Goal: Check status: Check status

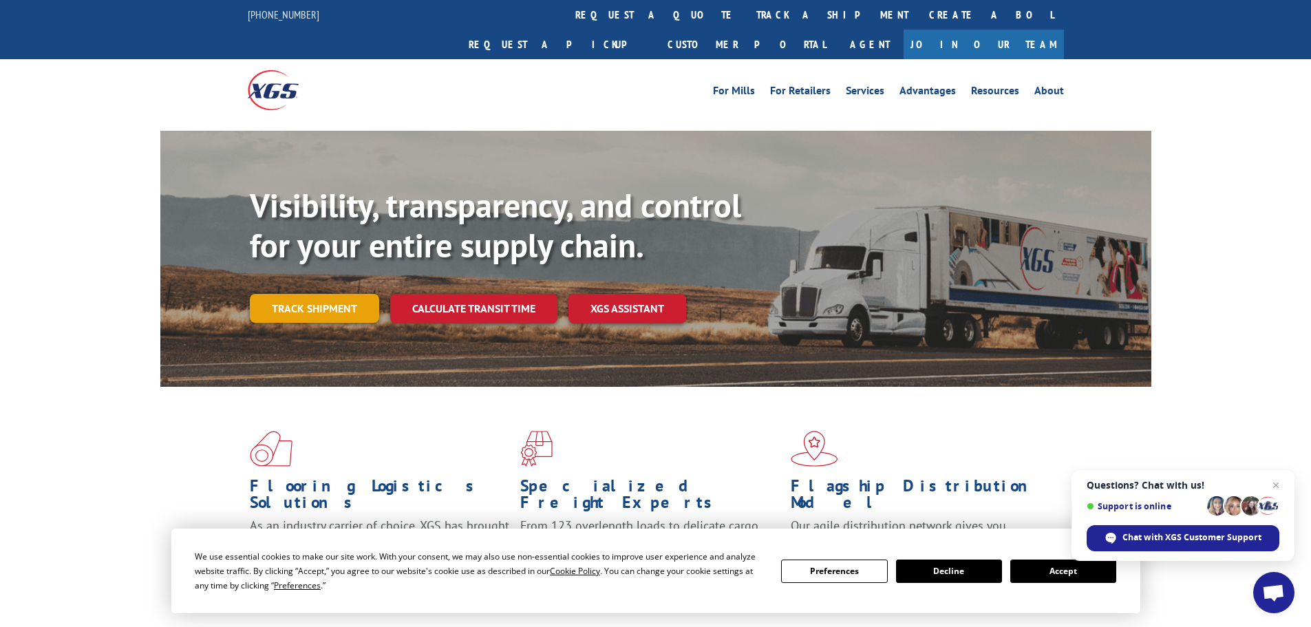
click at [309, 294] on link "Track shipment" at bounding box center [314, 308] width 129 height 29
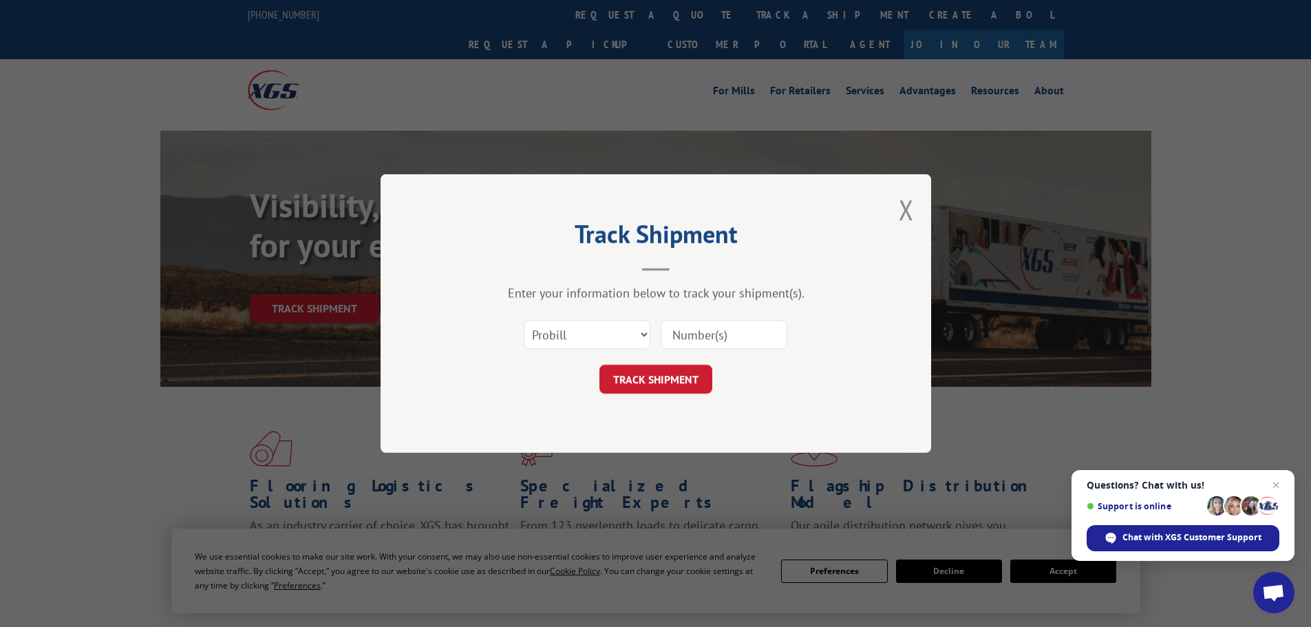
click at [739, 334] on input at bounding box center [724, 334] width 127 height 29
paste input "261477250827"
type input "261477250827"
click at [629, 380] on button "TRACK SHIPMENT" at bounding box center [655, 379] width 113 height 29
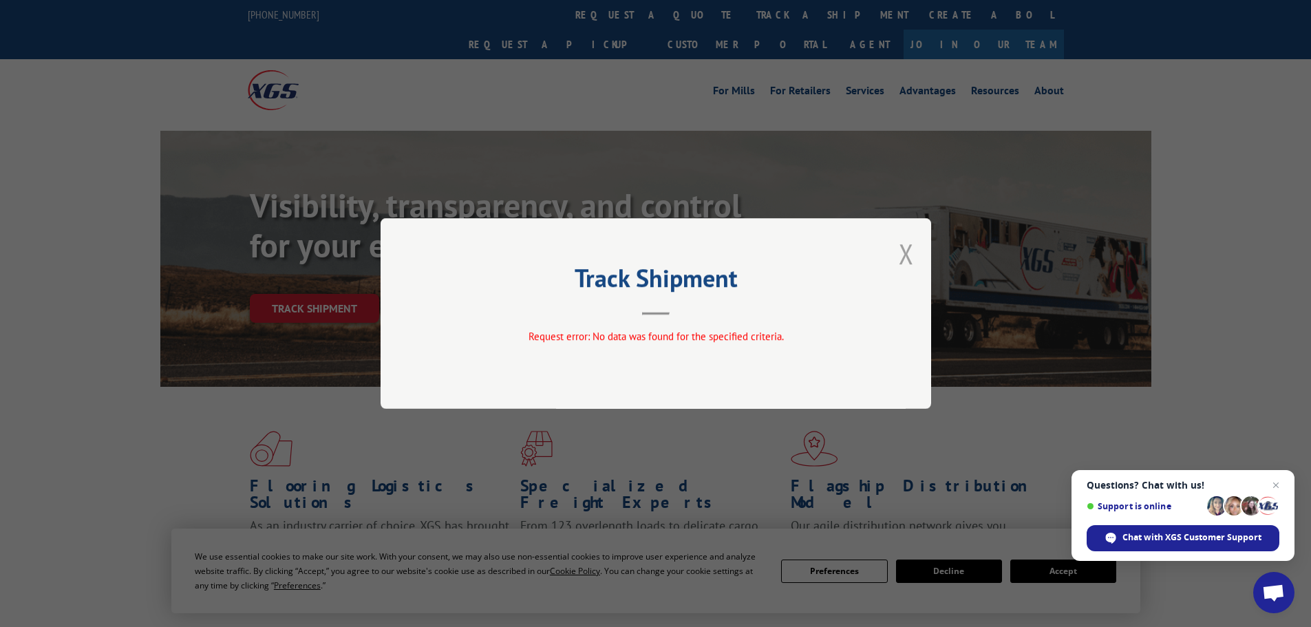
click at [912, 245] on button "Close modal" at bounding box center [906, 253] width 15 height 36
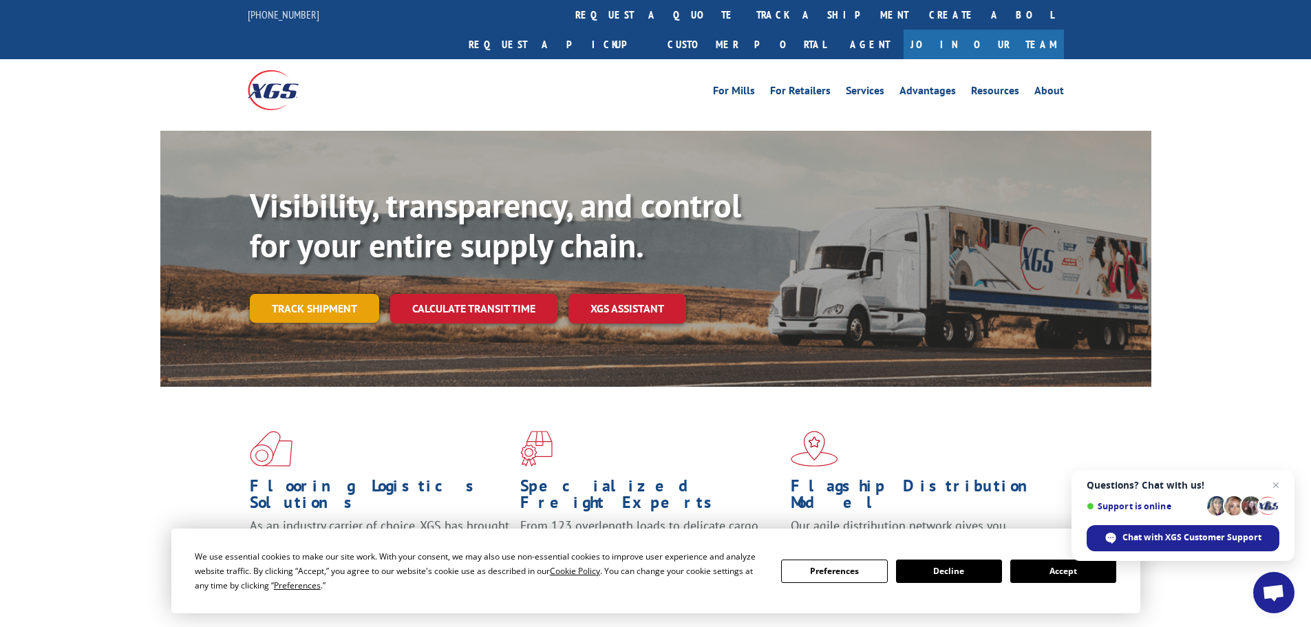
click at [339, 294] on link "Track shipment" at bounding box center [314, 308] width 129 height 29
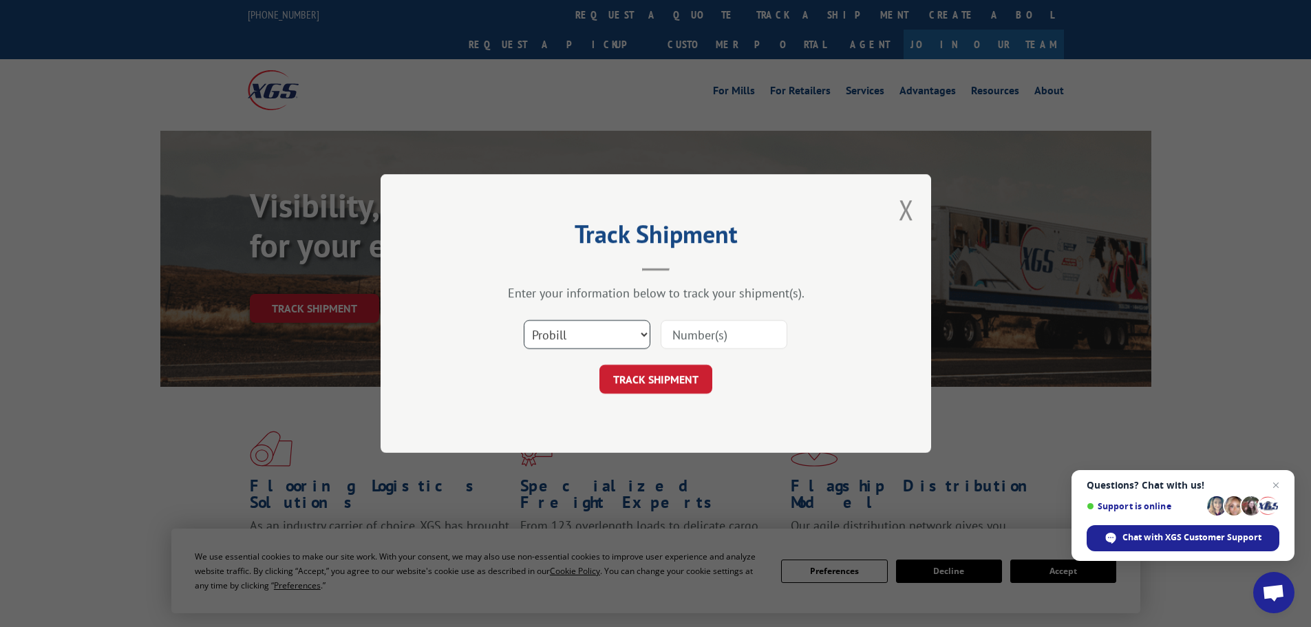
click at [588, 326] on select "Select category... Probill BOL PO" at bounding box center [587, 334] width 127 height 29
select select "bol"
click at [524, 320] on select "Select category... Probill BOL PO" at bounding box center [587, 334] width 127 height 29
click at [689, 331] on input at bounding box center [724, 334] width 127 height 29
paste input "442891"
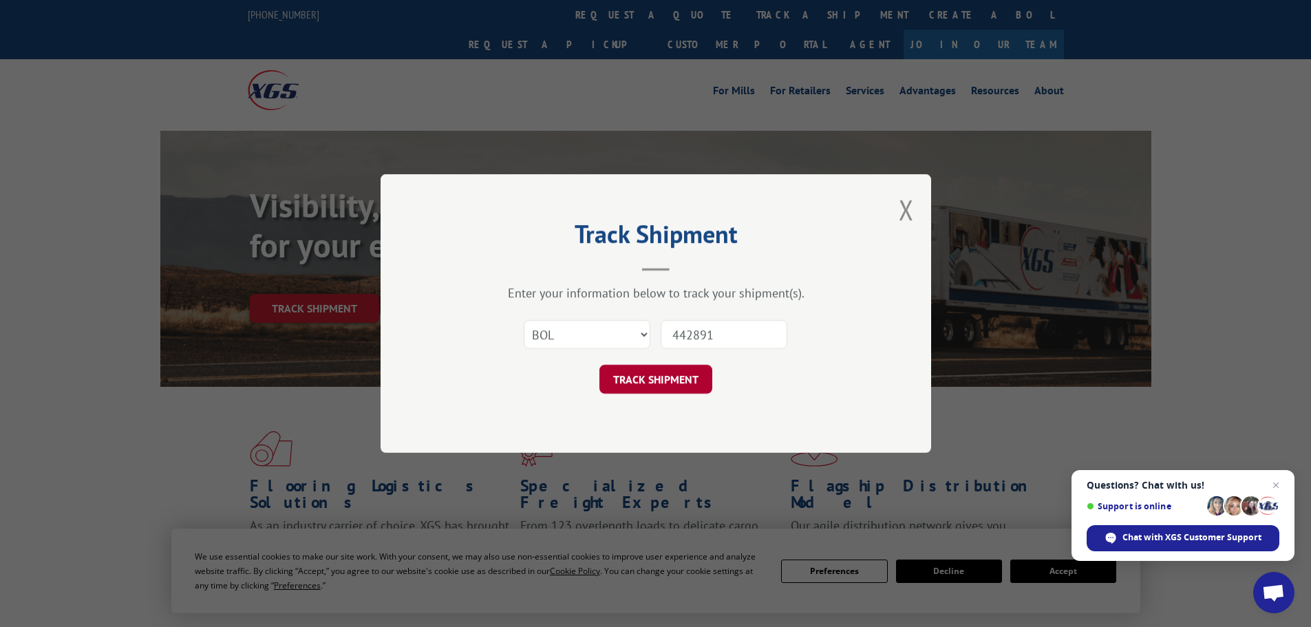
type input "442891"
click at [672, 377] on button "TRACK SHIPMENT" at bounding box center [655, 379] width 113 height 29
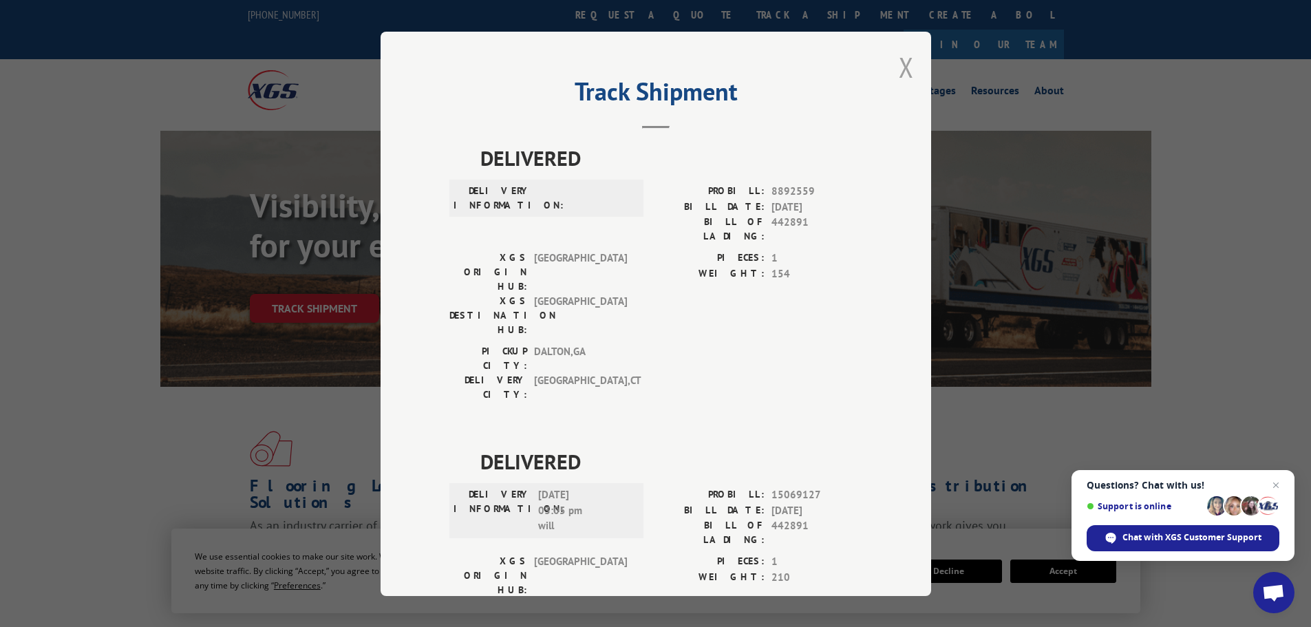
click at [899, 59] on button "Close modal" at bounding box center [906, 67] width 15 height 36
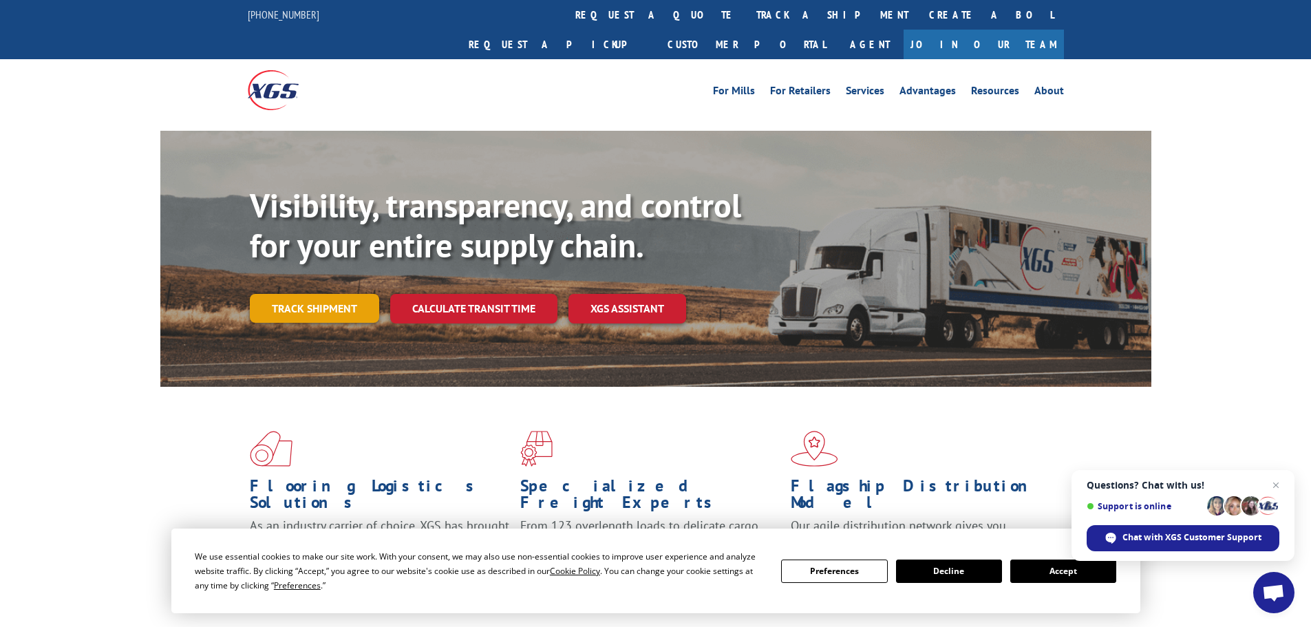
click at [302, 294] on link "Track shipment" at bounding box center [314, 308] width 129 height 29
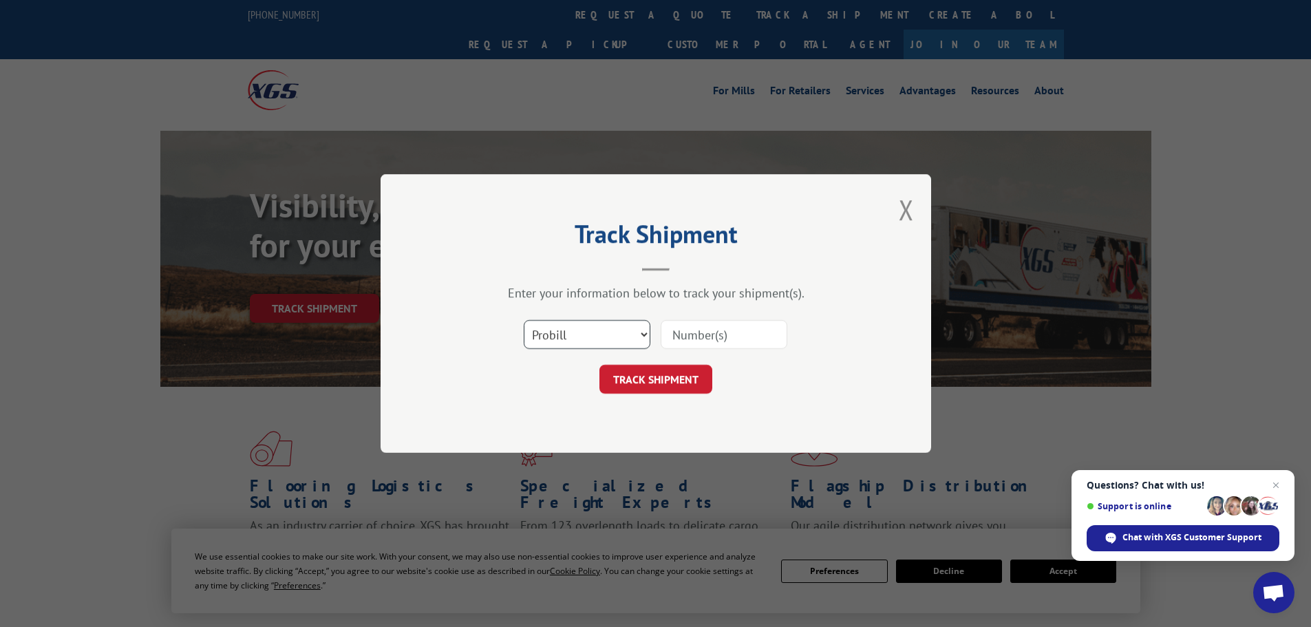
click at [641, 327] on select "Select category... Probill BOL PO" at bounding box center [587, 334] width 127 height 29
select select "bol"
click at [524, 320] on select "Select category... Probill BOL PO" at bounding box center [587, 334] width 127 height 29
click at [705, 347] on input at bounding box center [724, 334] width 127 height 29
paste input "5206904"
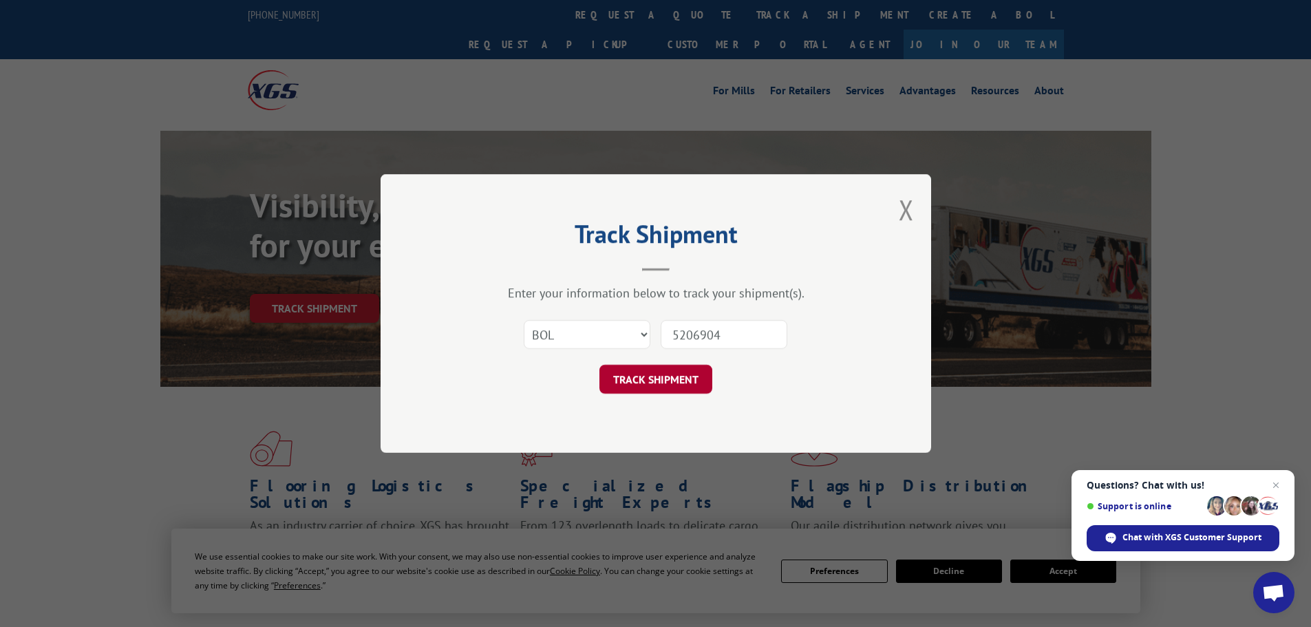
type input "5206904"
click at [667, 378] on button "TRACK SHIPMENT" at bounding box center [655, 379] width 113 height 29
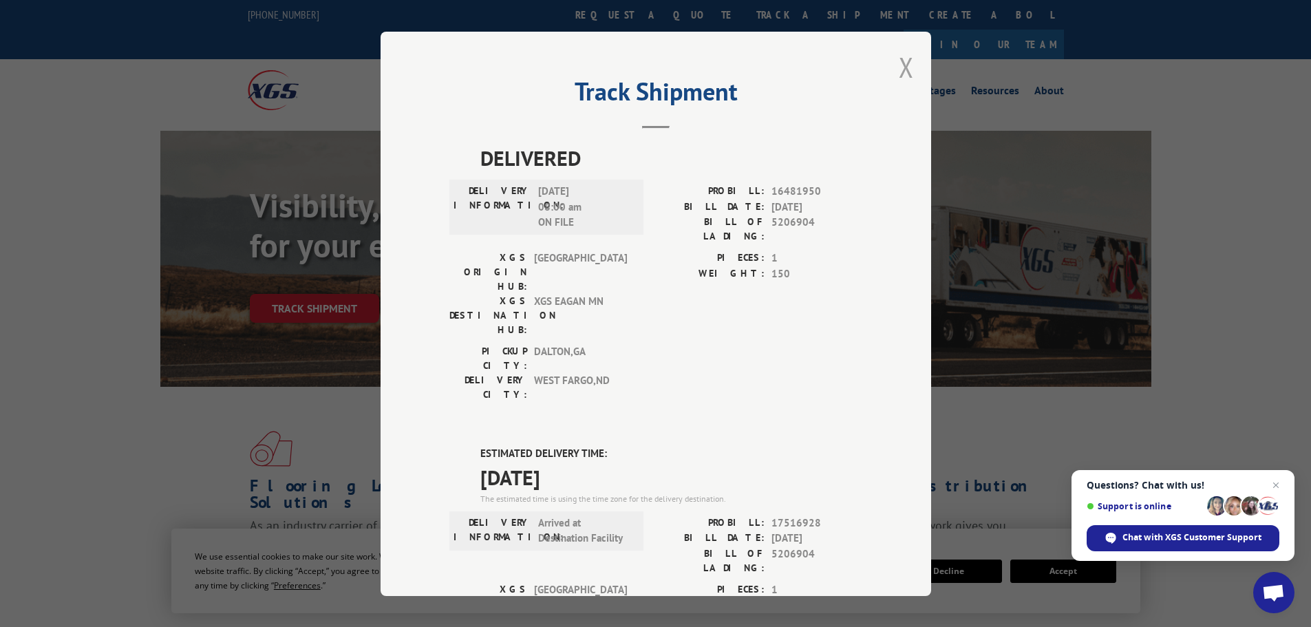
click at [901, 69] on button "Close modal" at bounding box center [906, 67] width 15 height 36
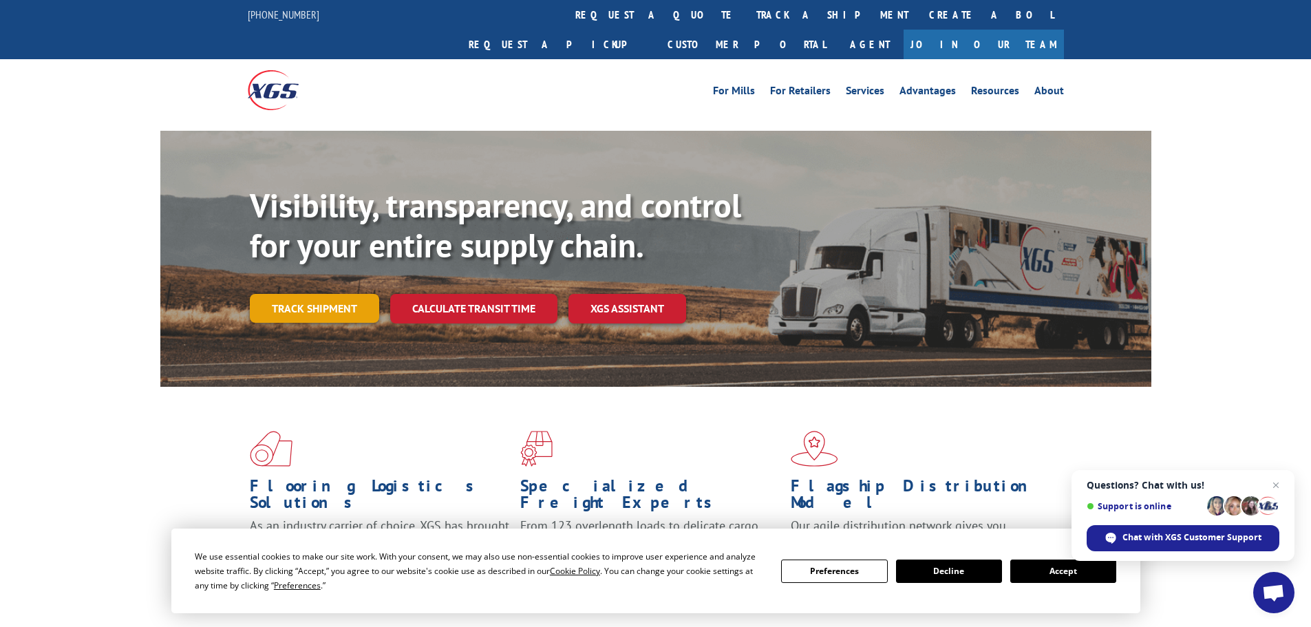
click at [319, 294] on link "Track shipment" at bounding box center [314, 308] width 129 height 29
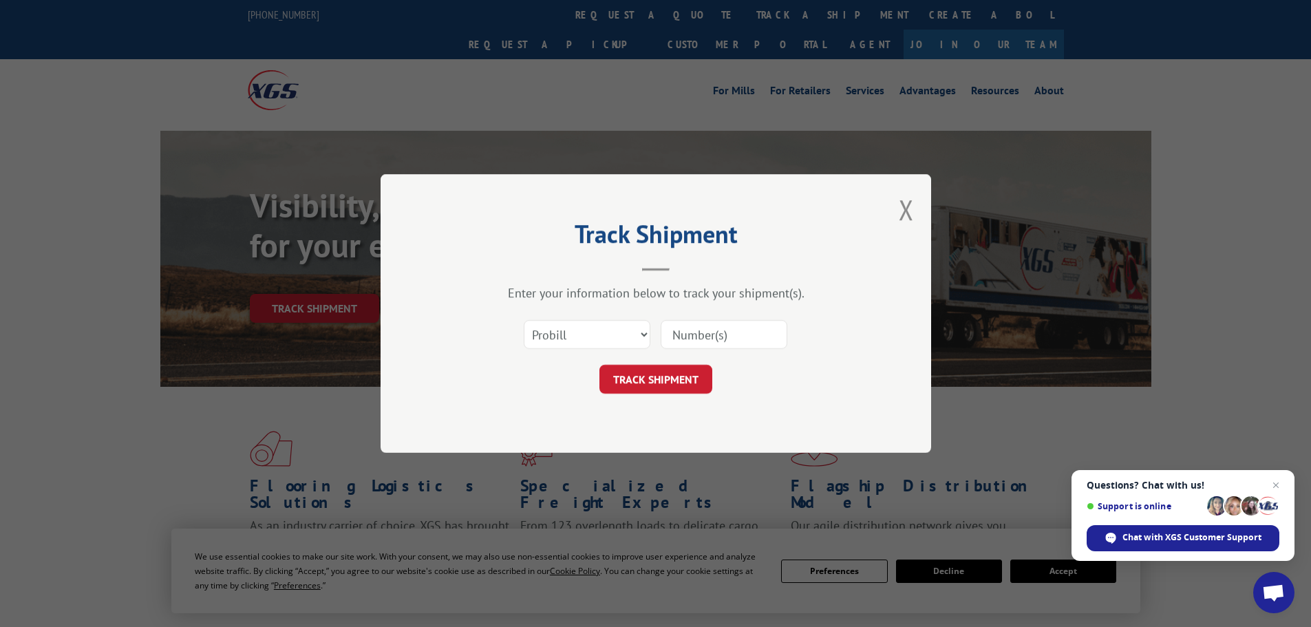
click at [709, 328] on input at bounding box center [724, 334] width 127 height 29
click at [640, 335] on select "Select category... Probill BOL PO" at bounding box center [587, 334] width 127 height 29
select select "bol"
click at [524, 320] on select "Select category... Probill BOL PO" at bounding box center [587, 334] width 127 height 29
click at [694, 338] on input at bounding box center [724, 334] width 127 height 29
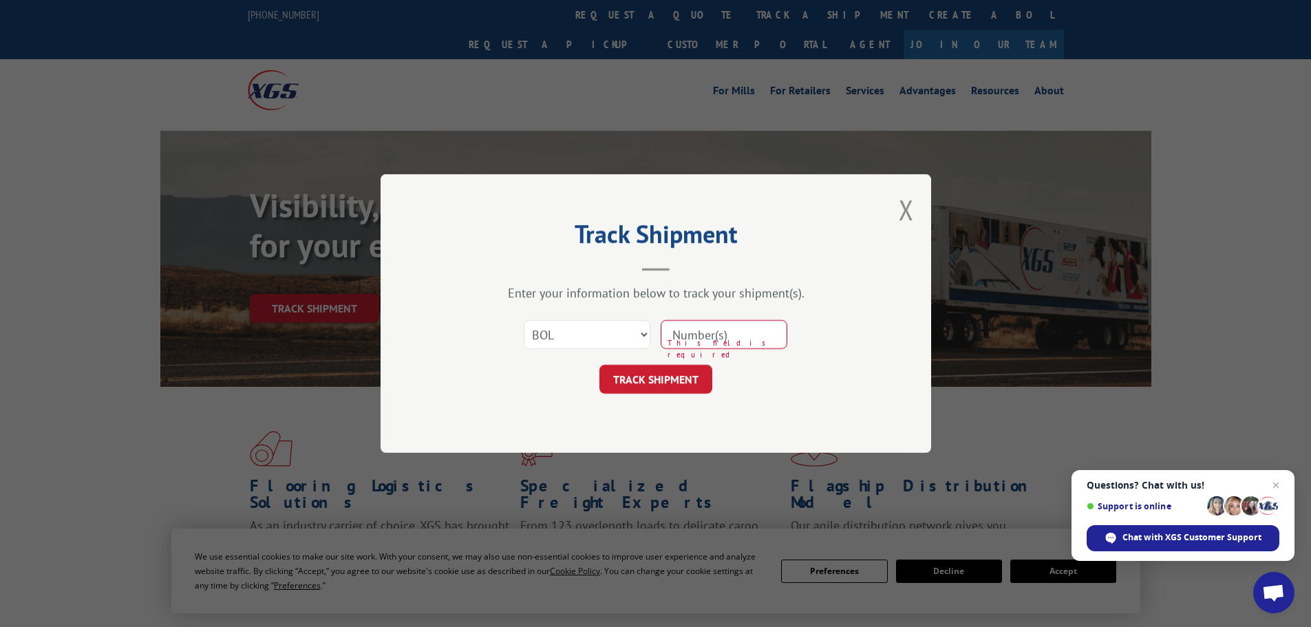
paste input "5985357"
type input "5985357"
click at [640, 369] on button "TRACK SHIPMENT" at bounding box center [655, 379] width 113 height 29
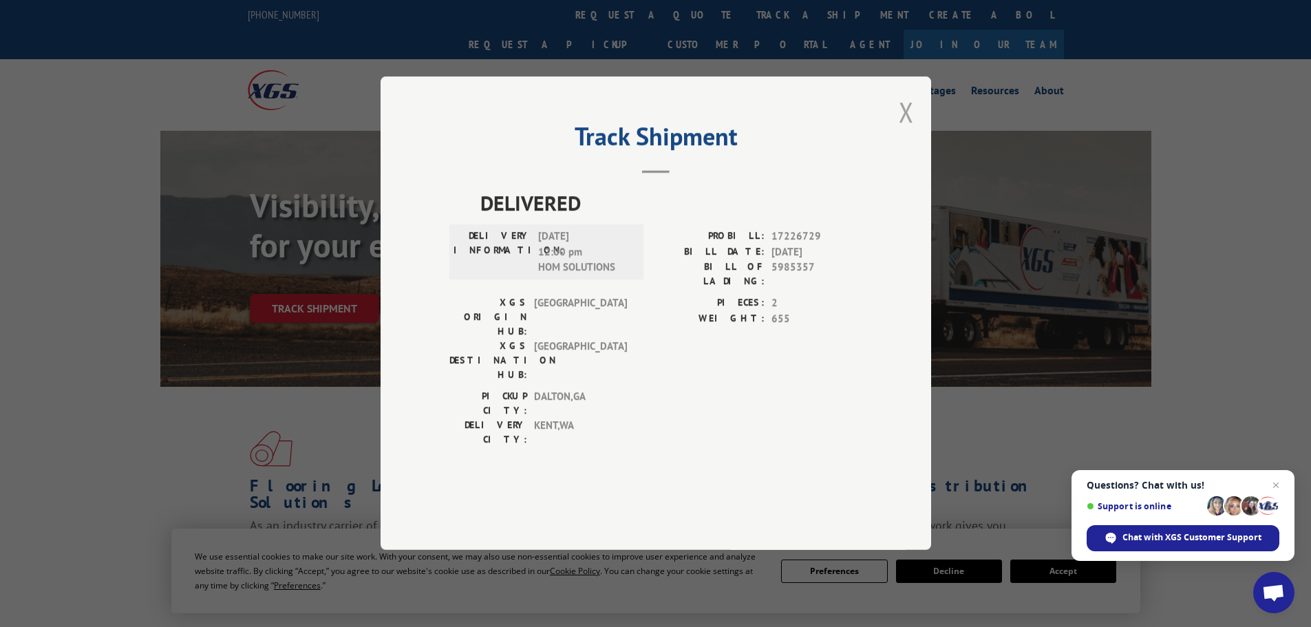
click at [913, 130] on button "Close modal" at bounding box center [906, 112] width 15 height 36
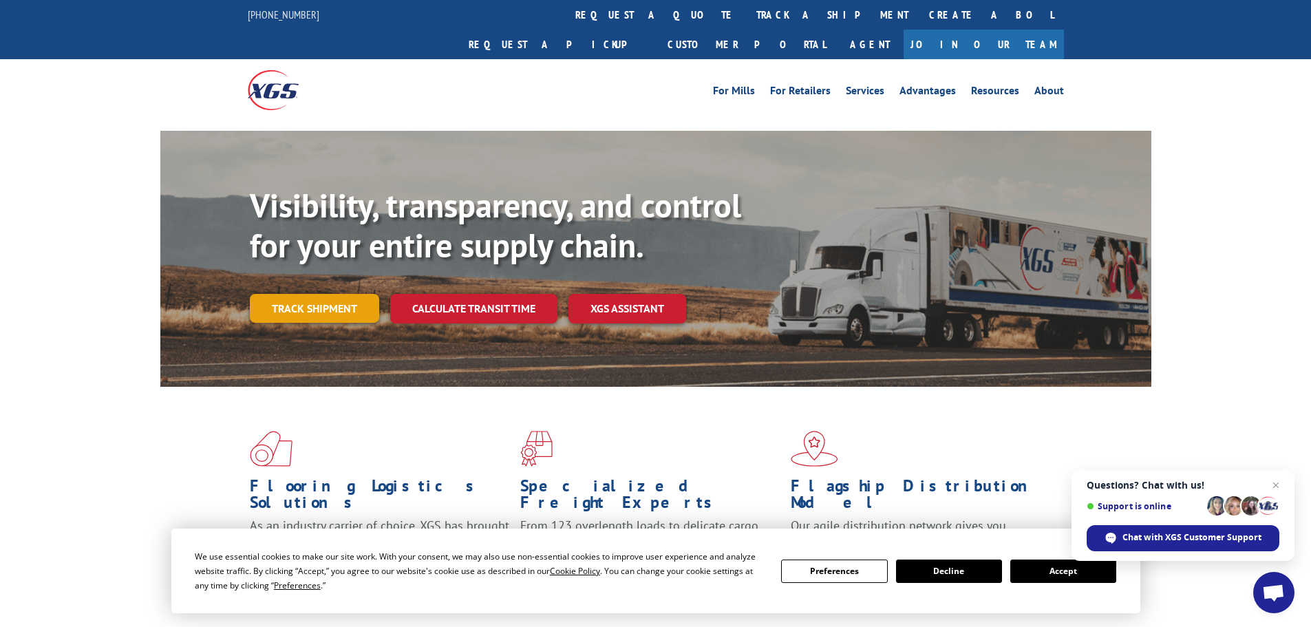
click at [305, 294] on link "Track shipment" at bounding box center [314, 308] width 129 height 29
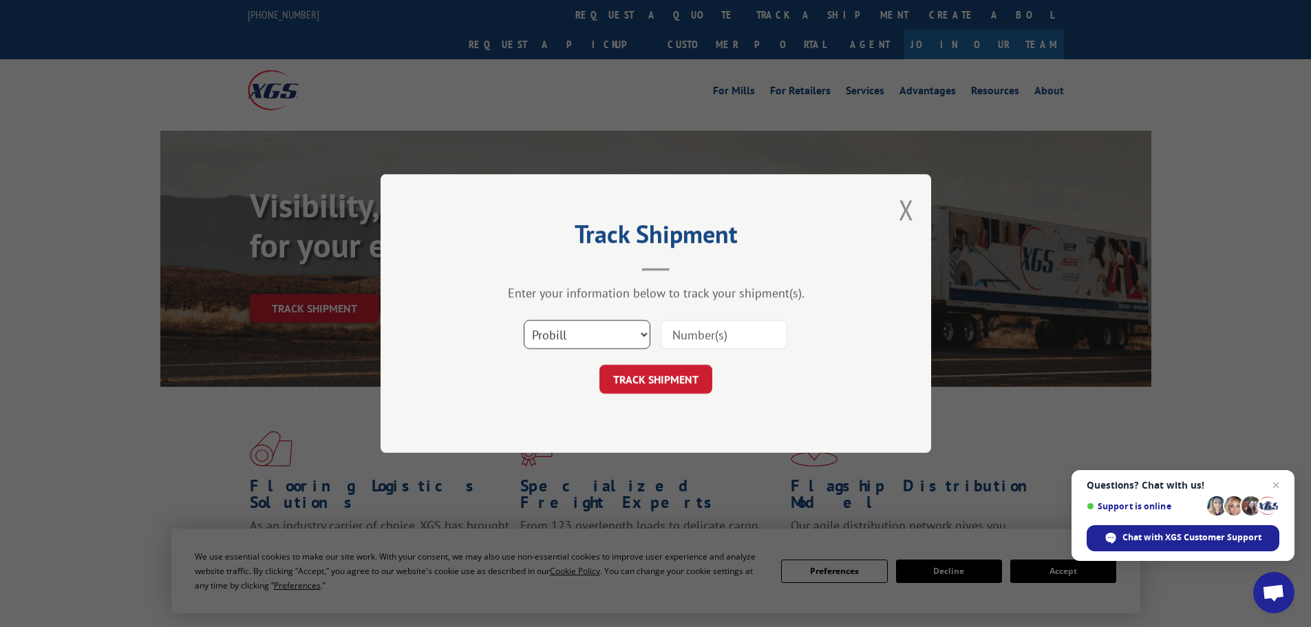
click at [610, 332] on select "Select category... Probill BOL PO" at bounding box center [587, 334] width 127 height 29
select select "bol"
click at [524, 320] on select "Select category... Probill BOL PO" at bounding box center [587, 334] width 127 height 29
click at [733, 329] on input at bounding box center [724, 334] width 127 height 29
paste input "2401128"
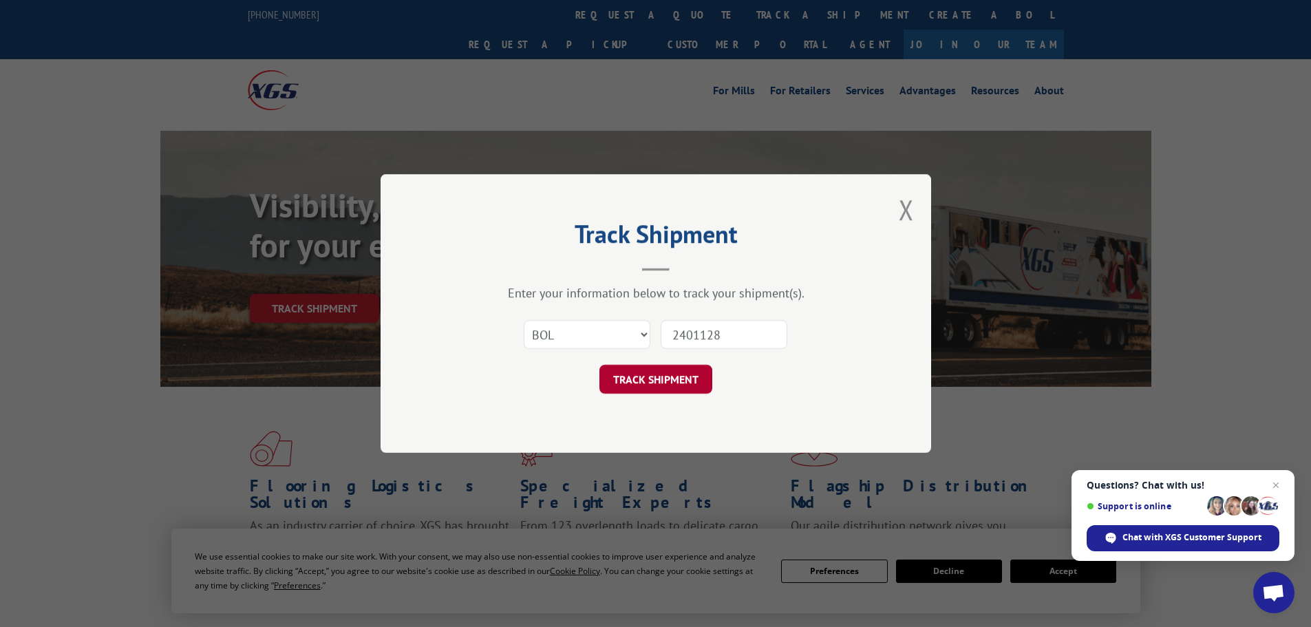
type input "2401128"
click at [676, 367] on button "TRACK SHIPMENT" at bounding box center [655, 379] width 113 height 29
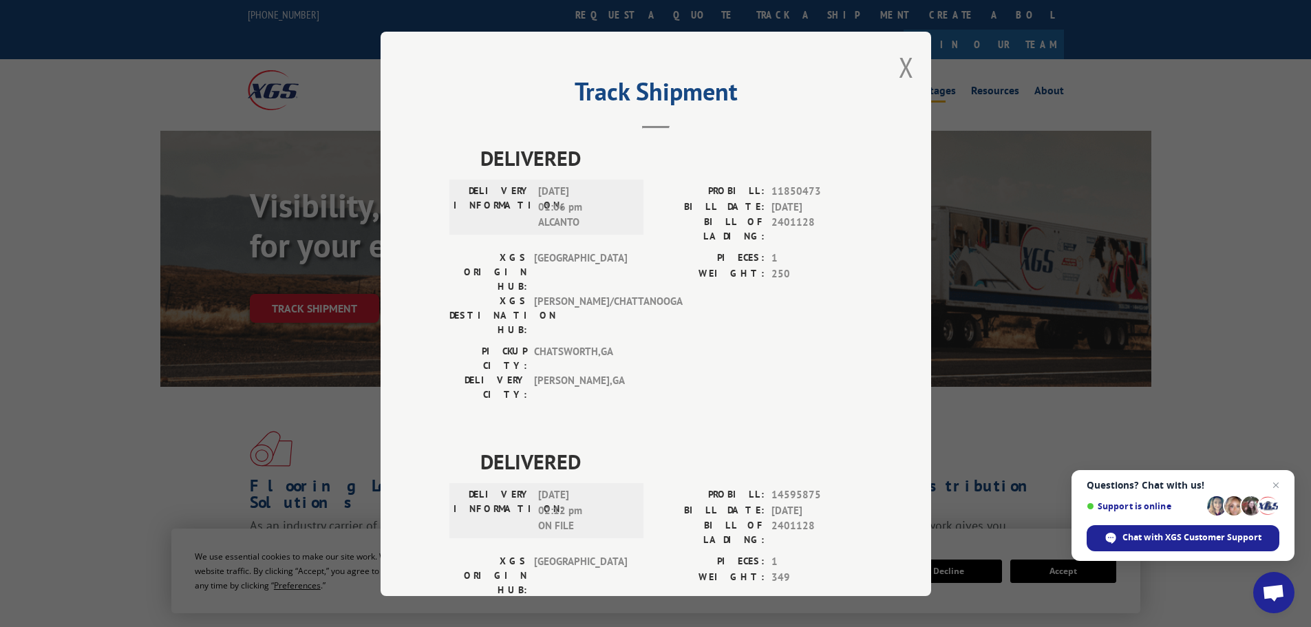
click at [901, 65] on button "Close modal" at bounding box center [906, 67] width 15 height 36
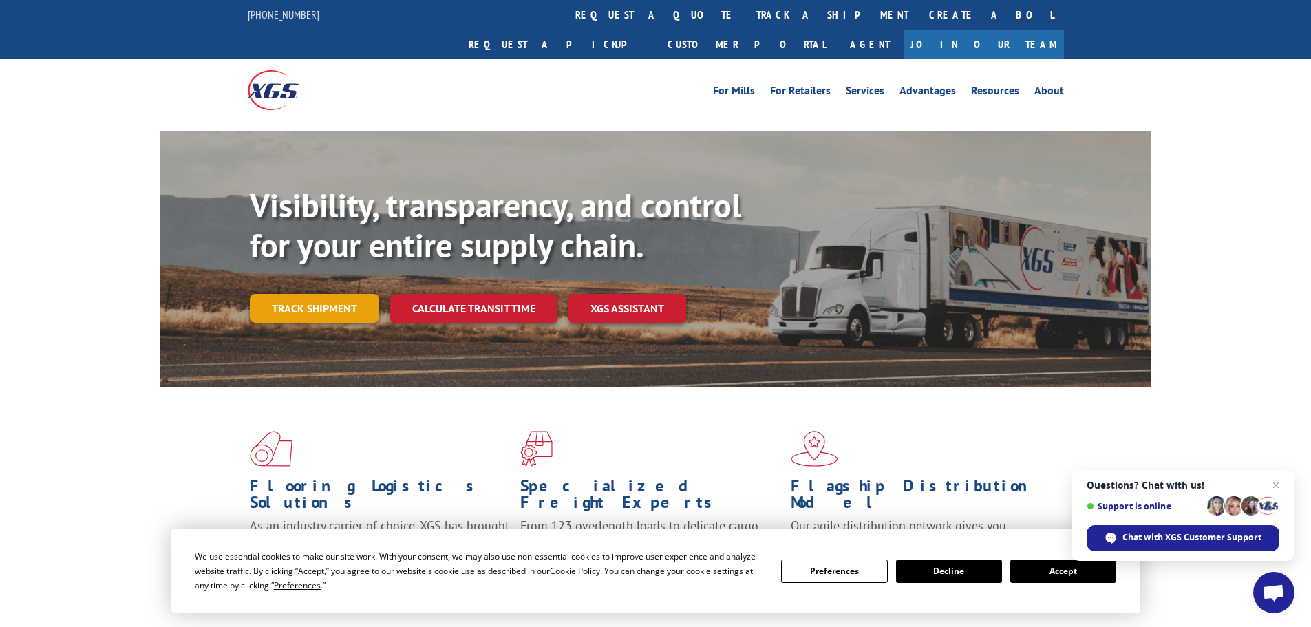
click at [328, 294] on link "Track shipment" at bounding box center [314, 308] width 129 height 29
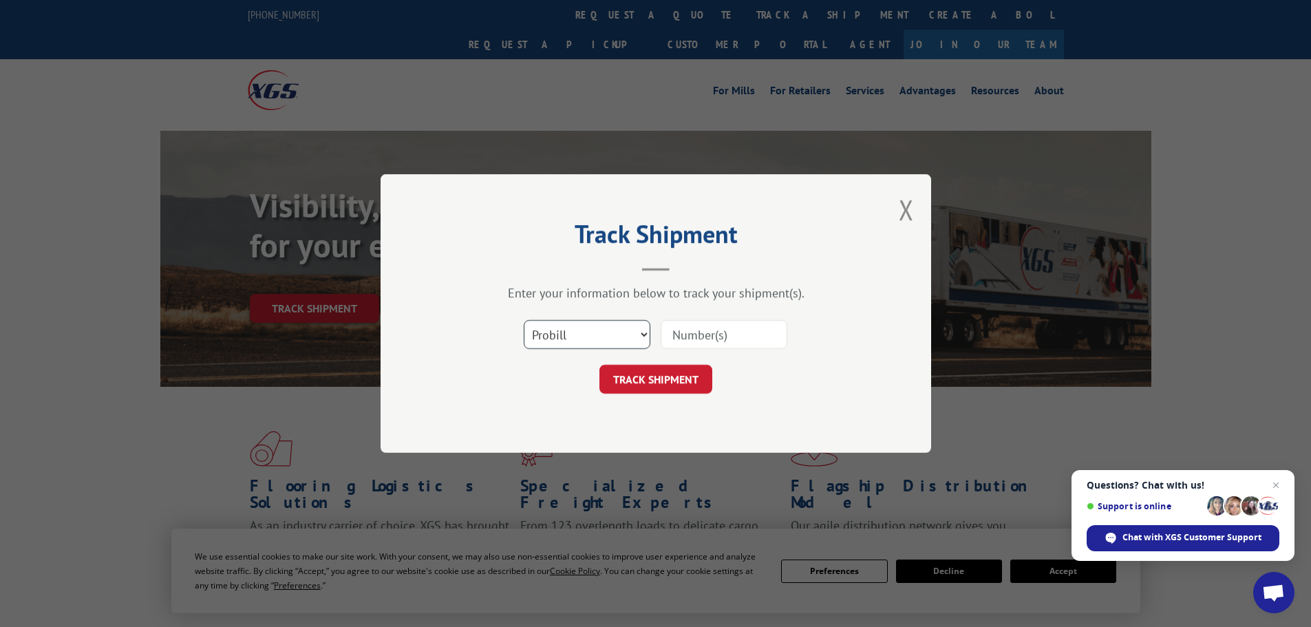
click at [594, 331] on select "Select category... Probill BOL PO" at bounding box center [587, 334] width 127 height 29
select select "bol"
click at [524, 320] on select "Select category... Probill BOL PO" at bounding box center [587, 334] width 127 height 29
click at [703, 341] on input at bounding box center [724, 334] width 127 height 29
paste input "421482"
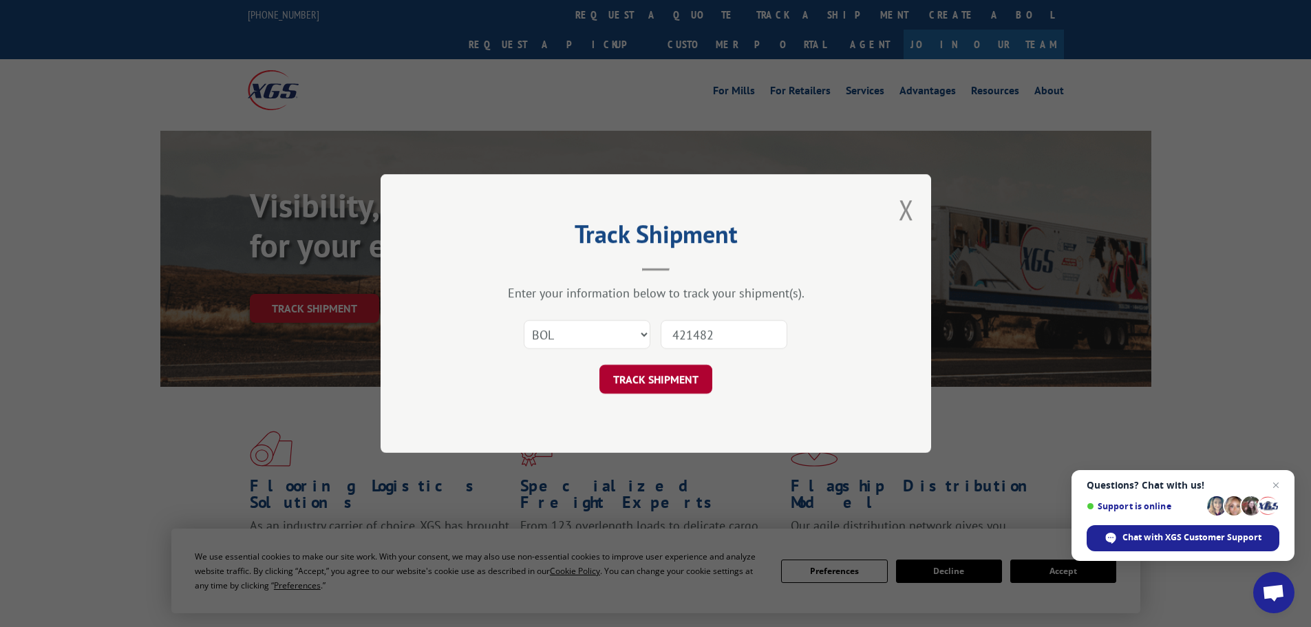
type input "421482"
click at [677, 374] on button "TRACK SHIPMENT" at bounding box center [655, 379] width 113 height 29
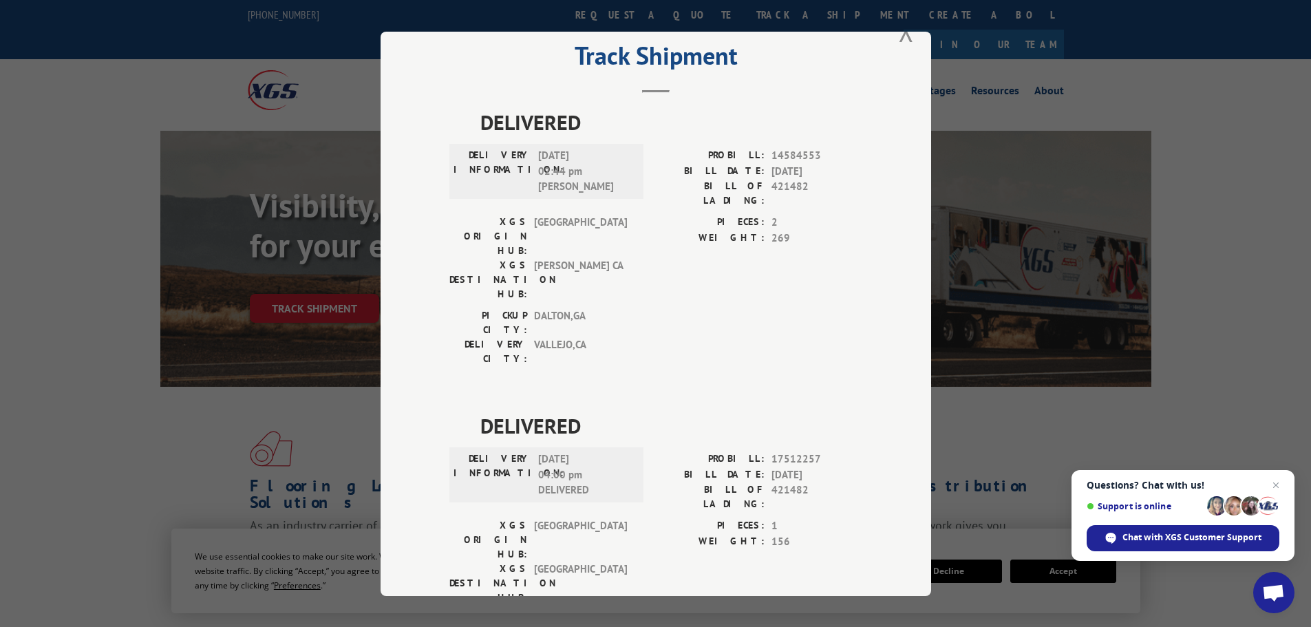
scroll to position [56, 0]
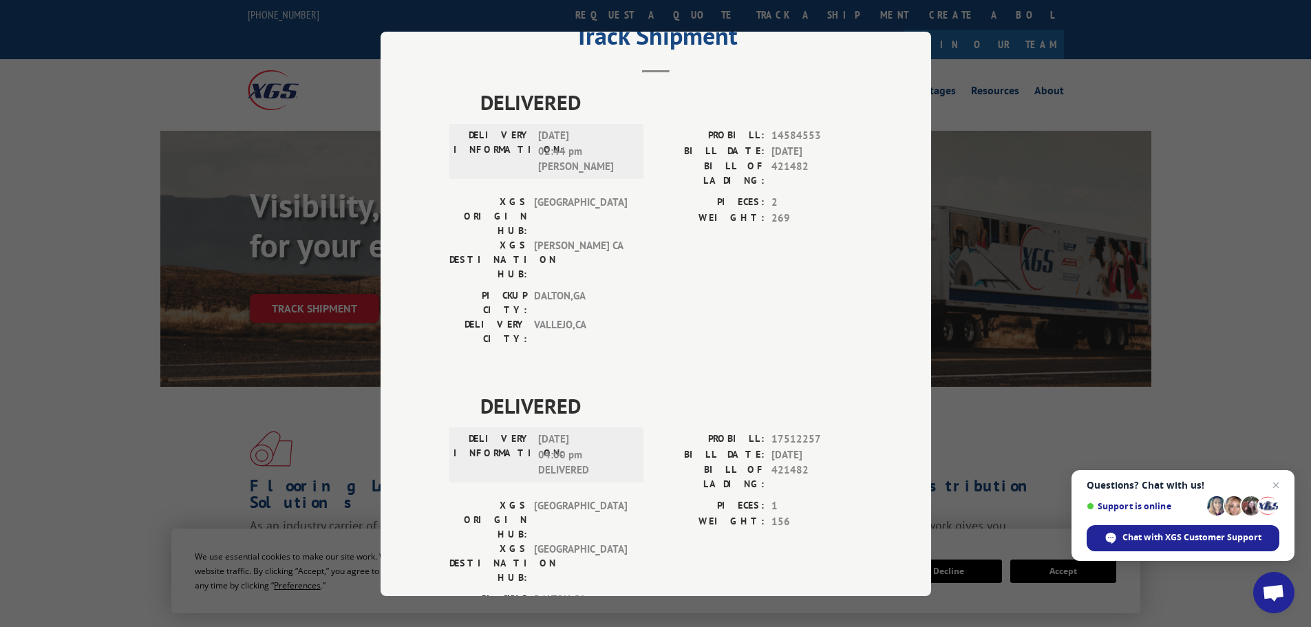
click at [1047, 224] on div "Track Shipment DELIVERED DELIVERY INFORMATION: [DATE] 02:44 pm [PERSON_NAME] PR…" at bounding box center [655, 313] width 1311 height 627
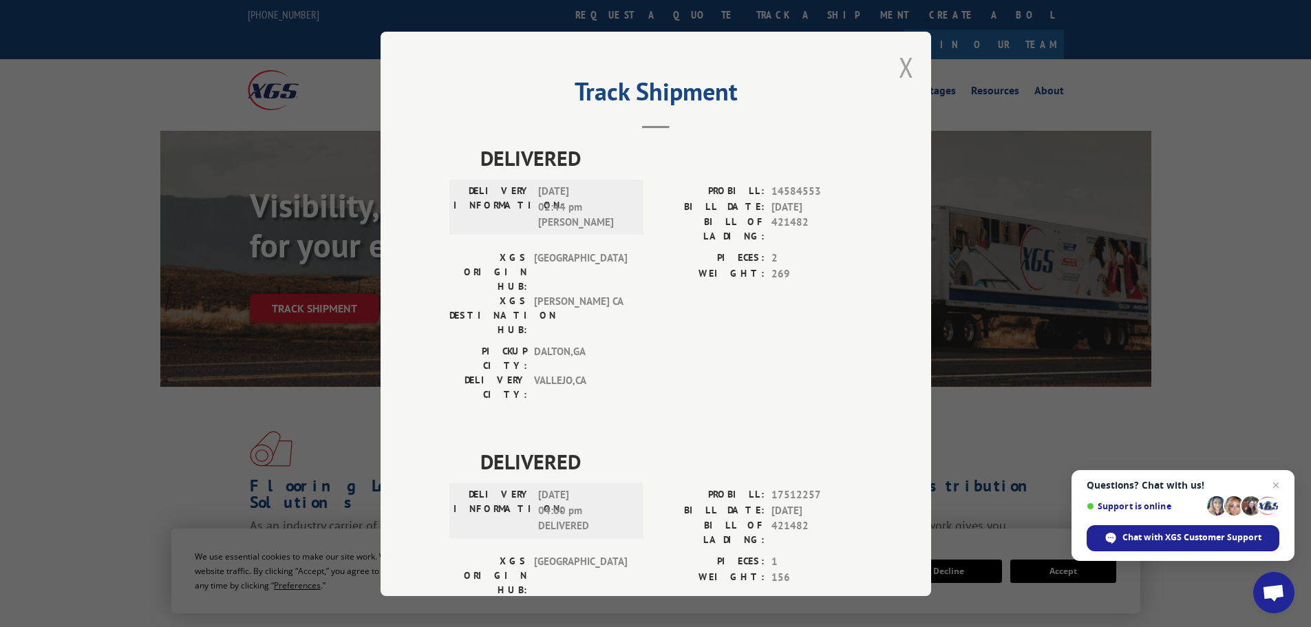
click at [899, 72] on button "Close modal" at bounding box center [906, 67] width 15 height 36
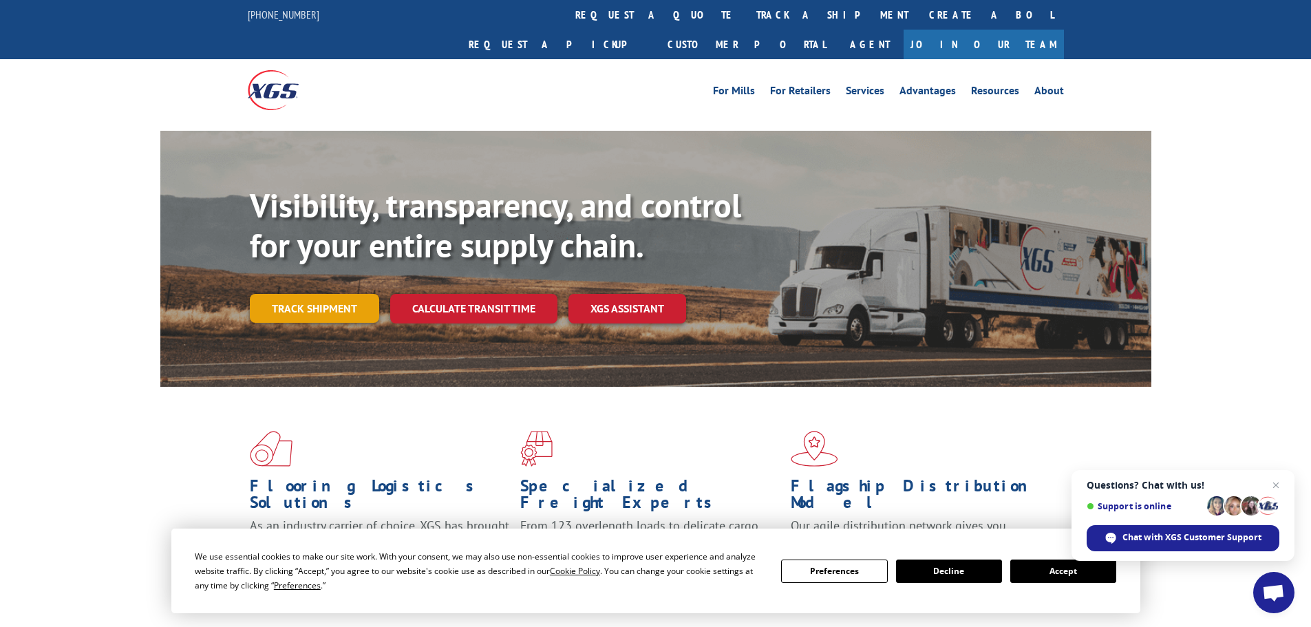
click at [294, 294] on link "Track shipment" at bounding box center [314, 308] width 129 height 29
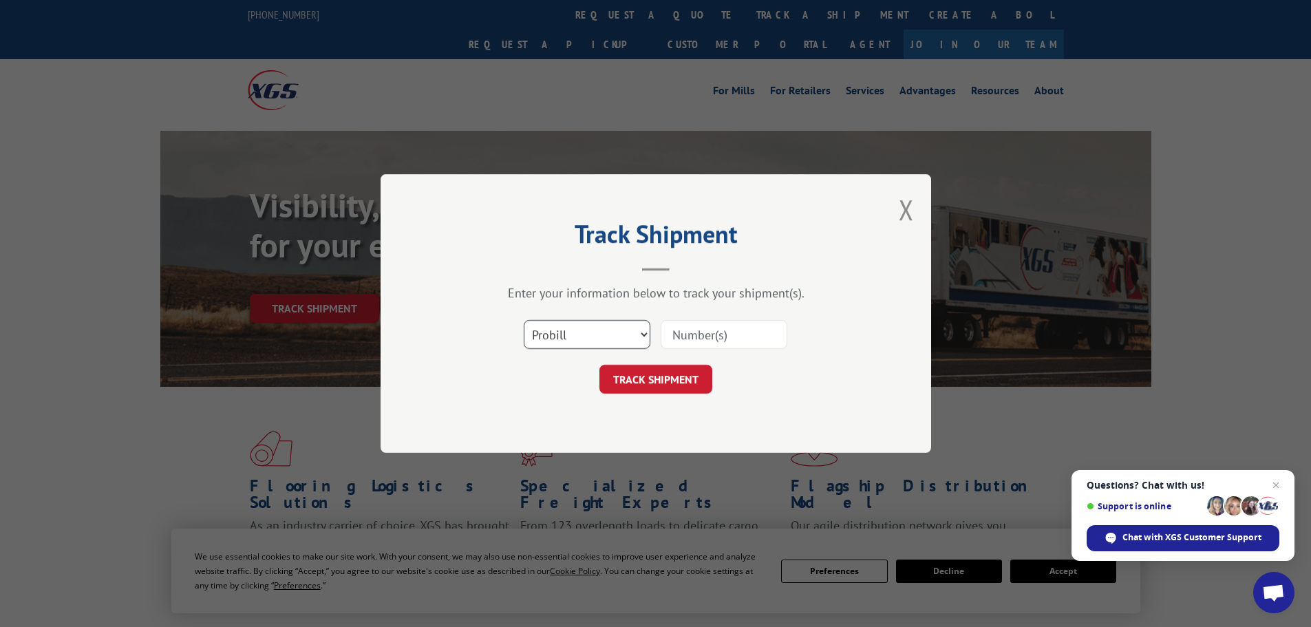
click at [556, 329] on select "Select category... Probill BOL PO" at bounding box center [587, 334] width 127 height 29
select select "bol"
click at [524, 320] on select "Select category... Probill BOL PO" at bounding box center [587, 334] width 127 height 29
click at [691, 333] on input at bounding box center [724, 334] width 127 height 29
paste input "5218203"
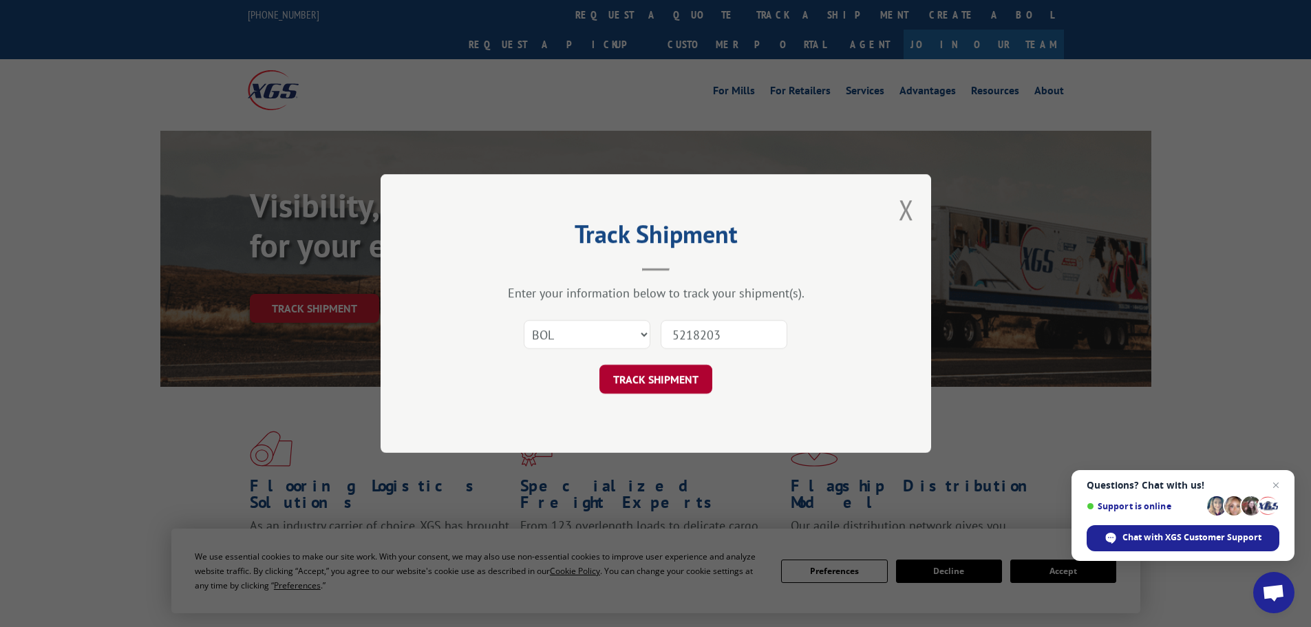
type input "5218203"
click at [646, 369] on button "TRACK SHIPMENT" at bounding box center [655, 379] width 113 height 29
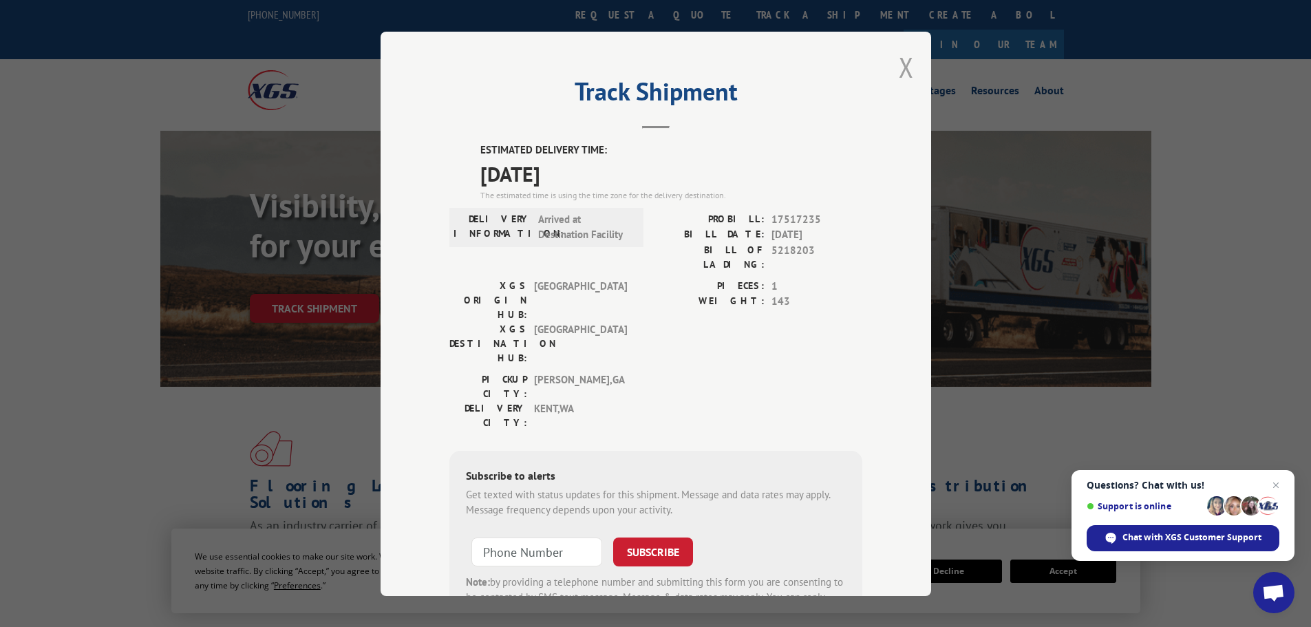
click at [899, 66] on button "Close modal" at bounding box center [906, 67] width 15 height 36
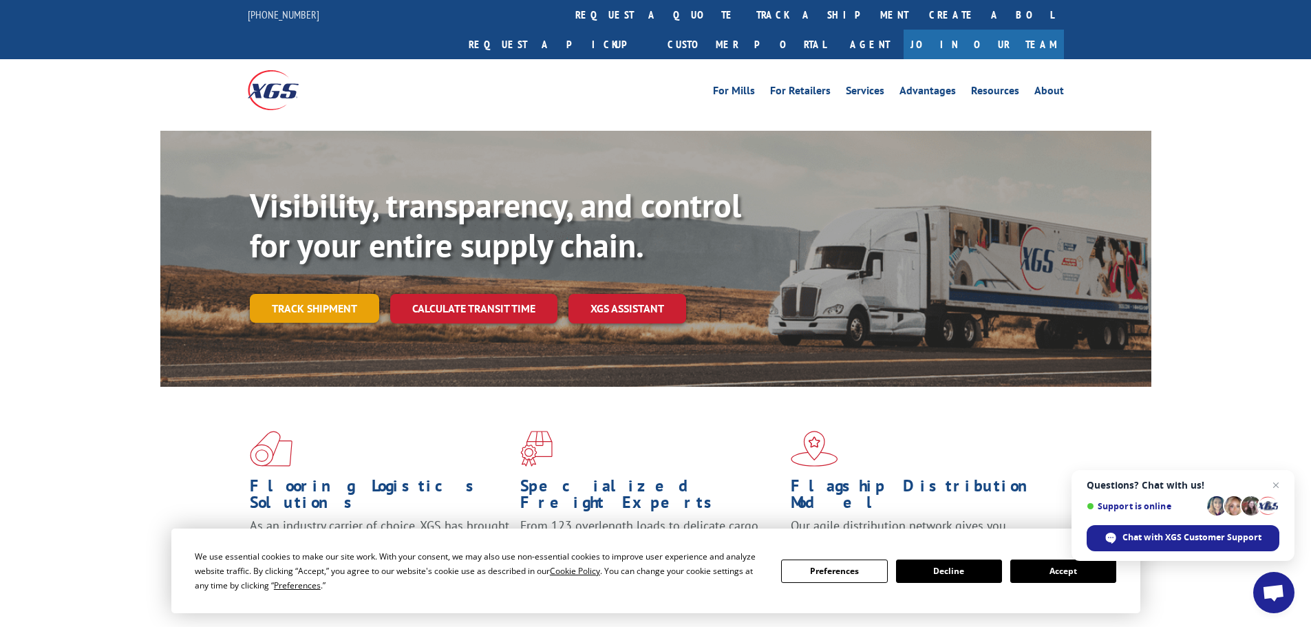
click at [291, 294] on link "Track shipment" at bounding box center [314, 308] width 129 height 29
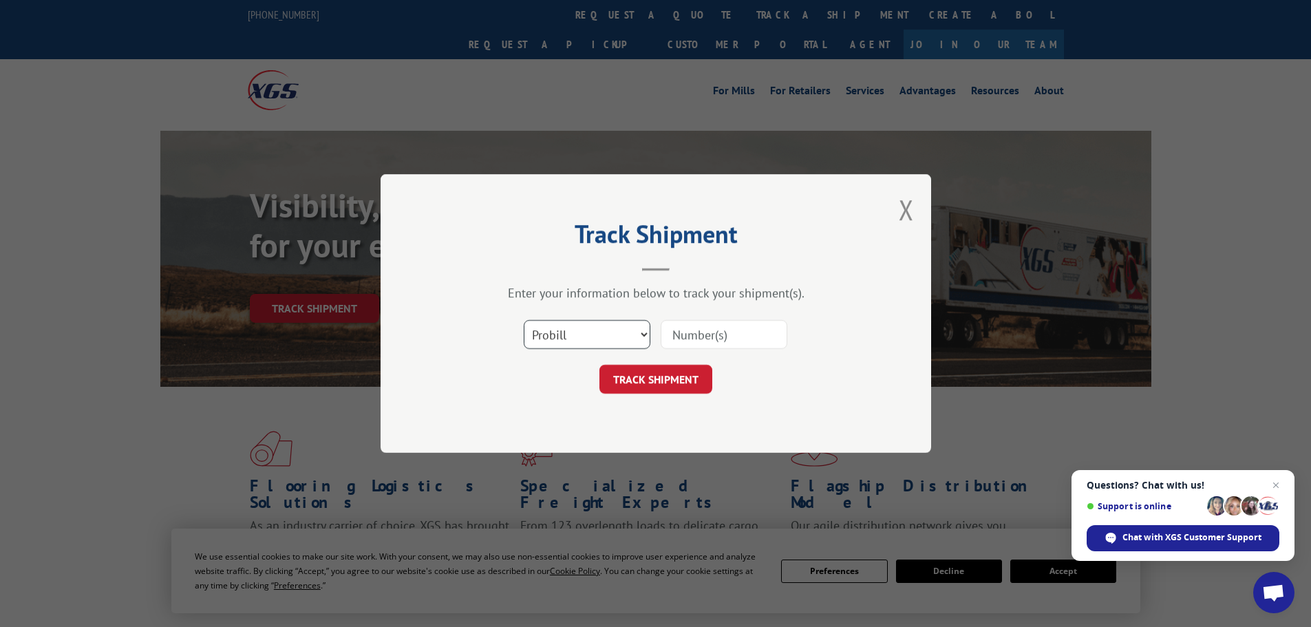
click at [568, 334] on select "Select category... Probill BOL PO" at bounding box center [587, 334] width 127 height 29
select select "bol"
click at [524, 320] on select "Select category... Probill BOL PO" at bounding box center [587, 334] width 127 height 29
click at [727, 340] on input at bounding box center [724, 334] width 127 height 29
paste input "5193942"
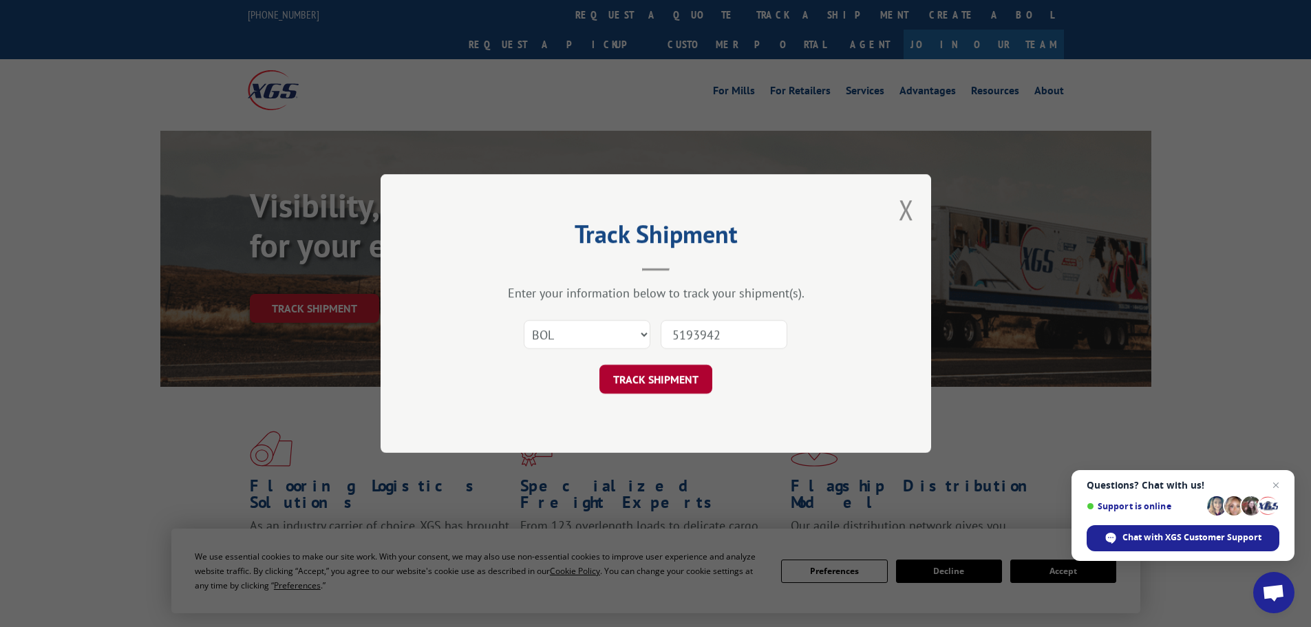
type input "5193942"
click at [670, 369] on button "TRACK SHIPMENT" at bounding box center [655, 379] width 113 height 29
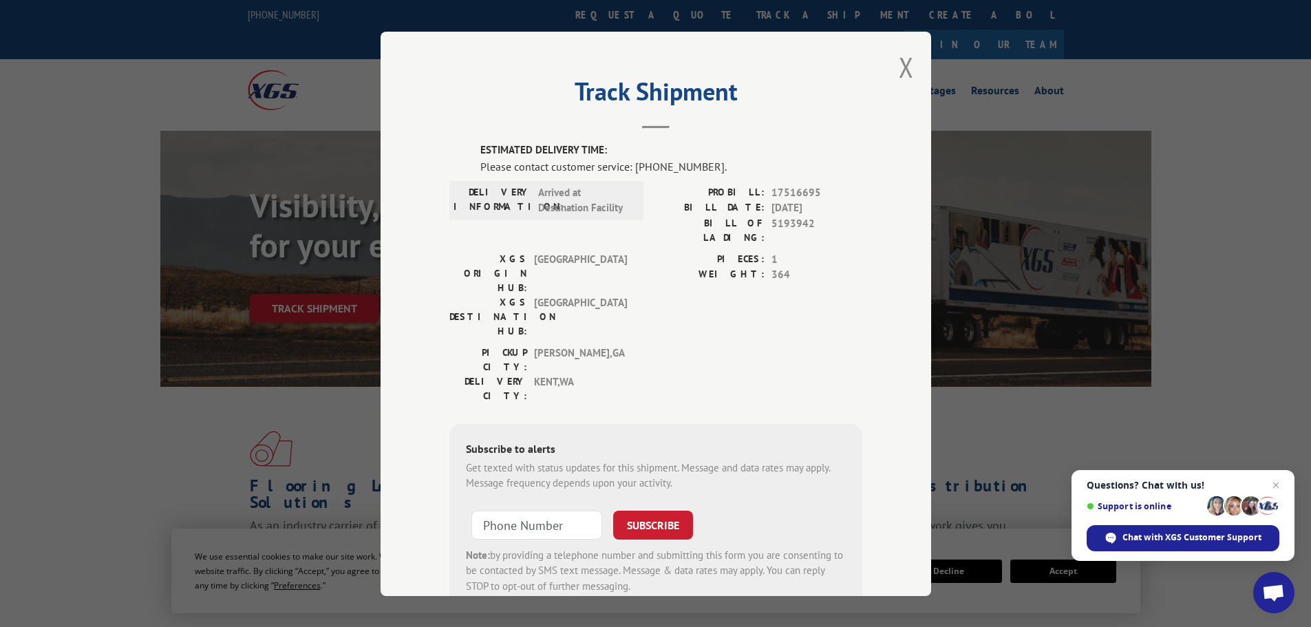
click at [909, 76] on div "Track Shipment ESTIMATED DELIVERY TIME: Please contact customer service: [PHONE…" at bounding box center [655, 314] width 550 height 564
click at [899, 68] on button "Close modal" at bounding box center [906, 67] width 15 height 36
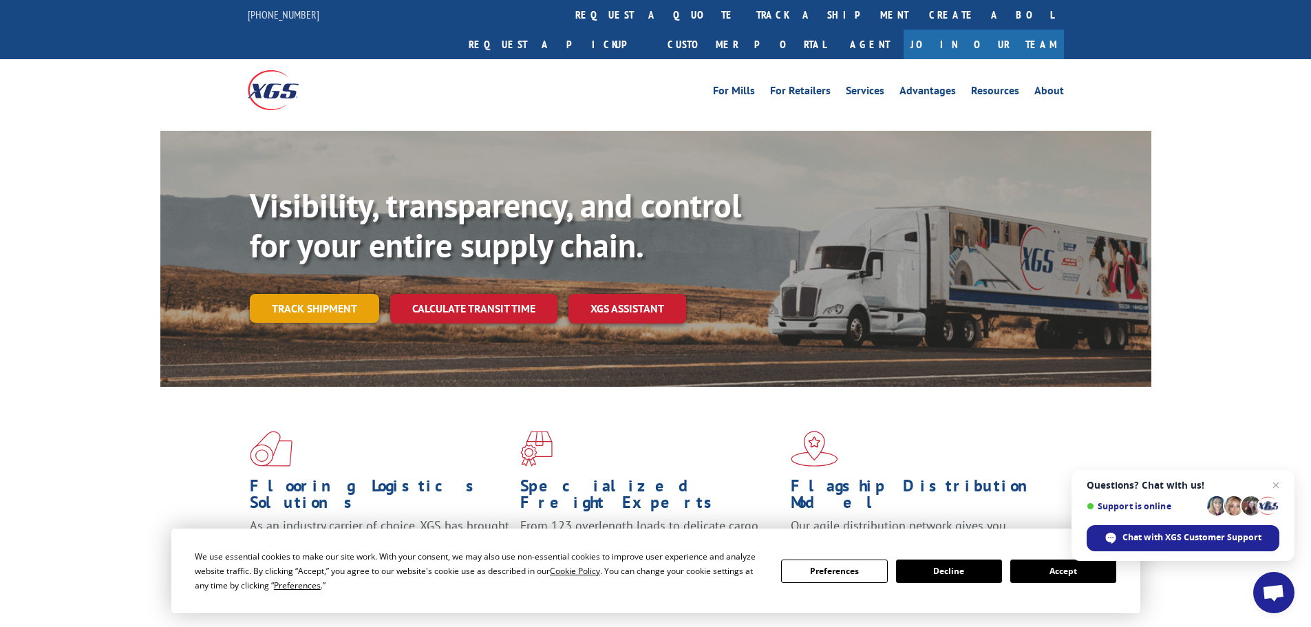
click at [330, 294] on link "Track shipment" at bounding box center [314, 308] width 129 height 29
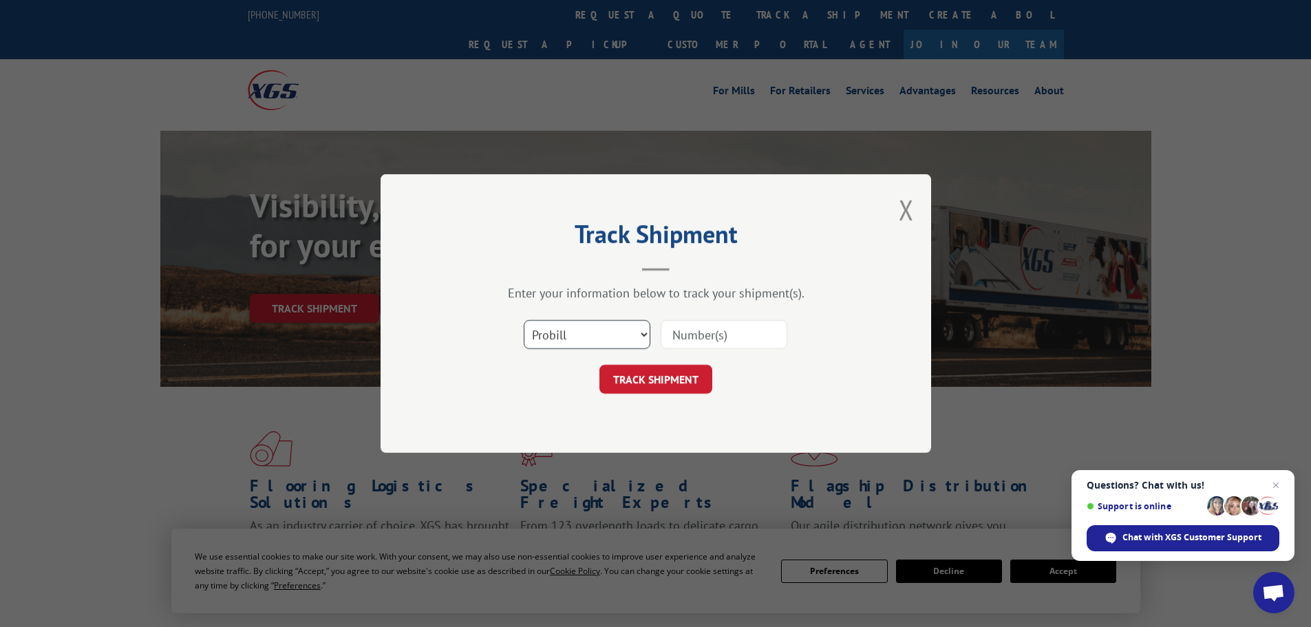
click at [572, 337] on select "Select category... Probill BOL PO" at bounding box center [587, 334] width 127 height 29
select select "bol"
click at [524, 320] on select "Select category... Probill BOL PO" at bounding box center [587, 334] width 127 height 29
click at [689, 334] on input at bounding box center [724, 334] width 127 height 29
paste input "6814184"
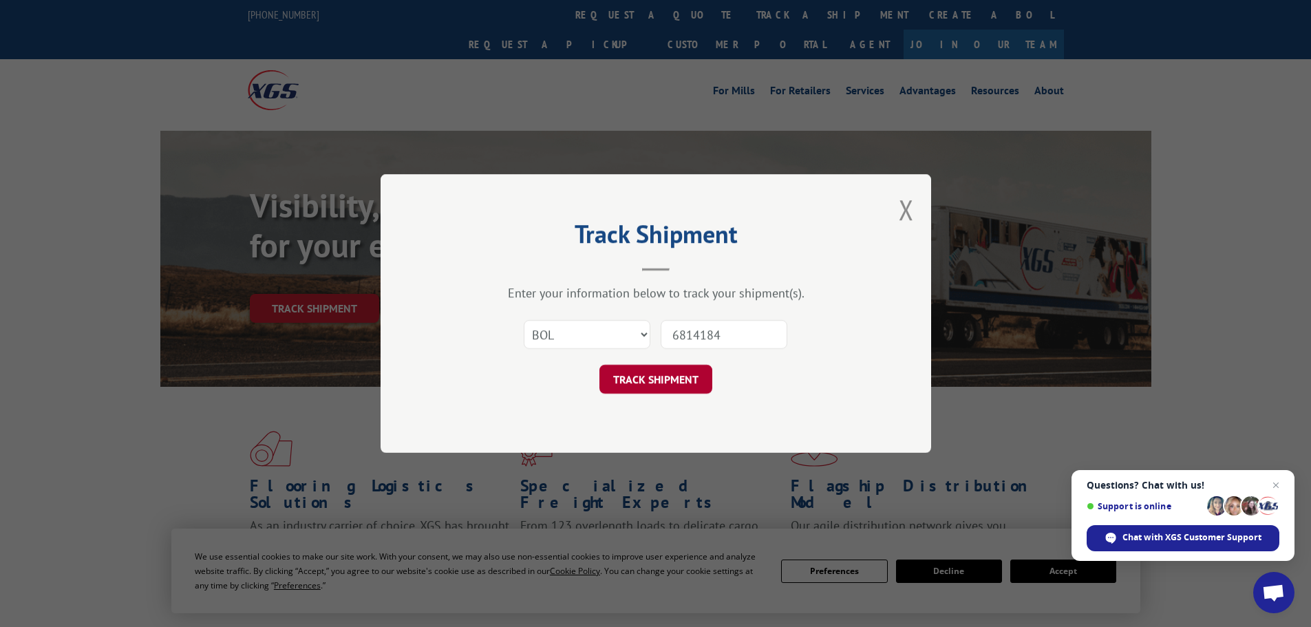
type input "6814184"
click at [675, 380] on button "TRACK SHIPMENT" at bounding box center [655, 379] width 113 height 29
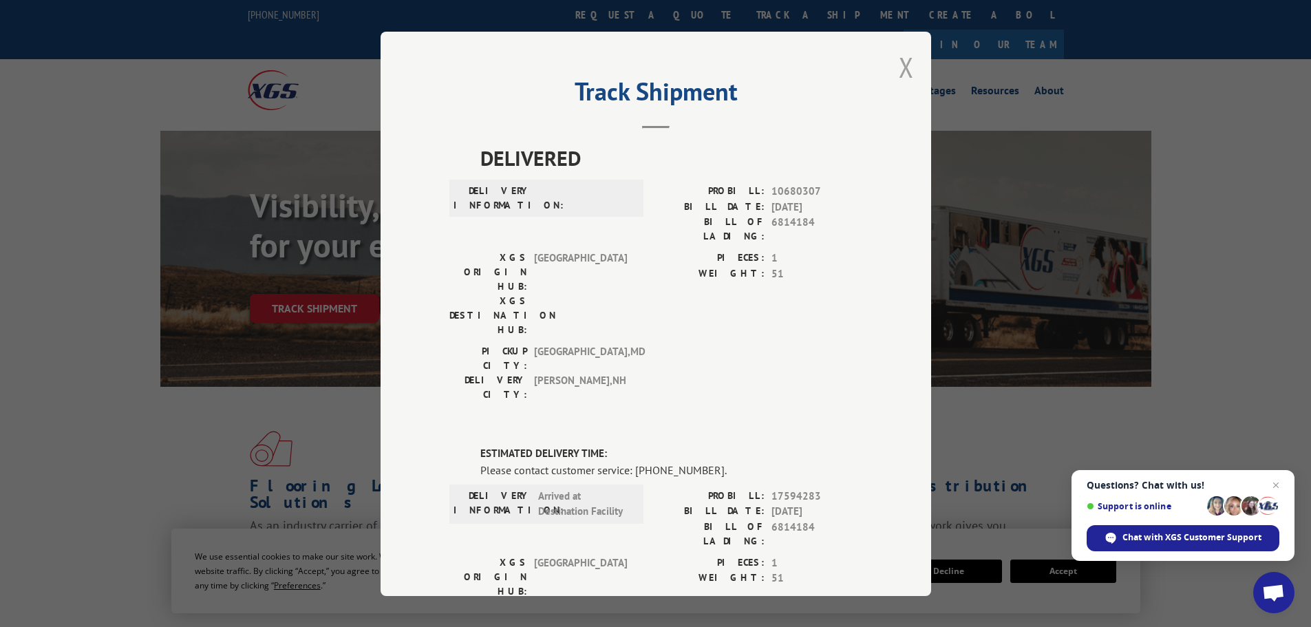
click at [902, 68] on button "Close modal" at bounding box center [906, 67] width 15 height 36
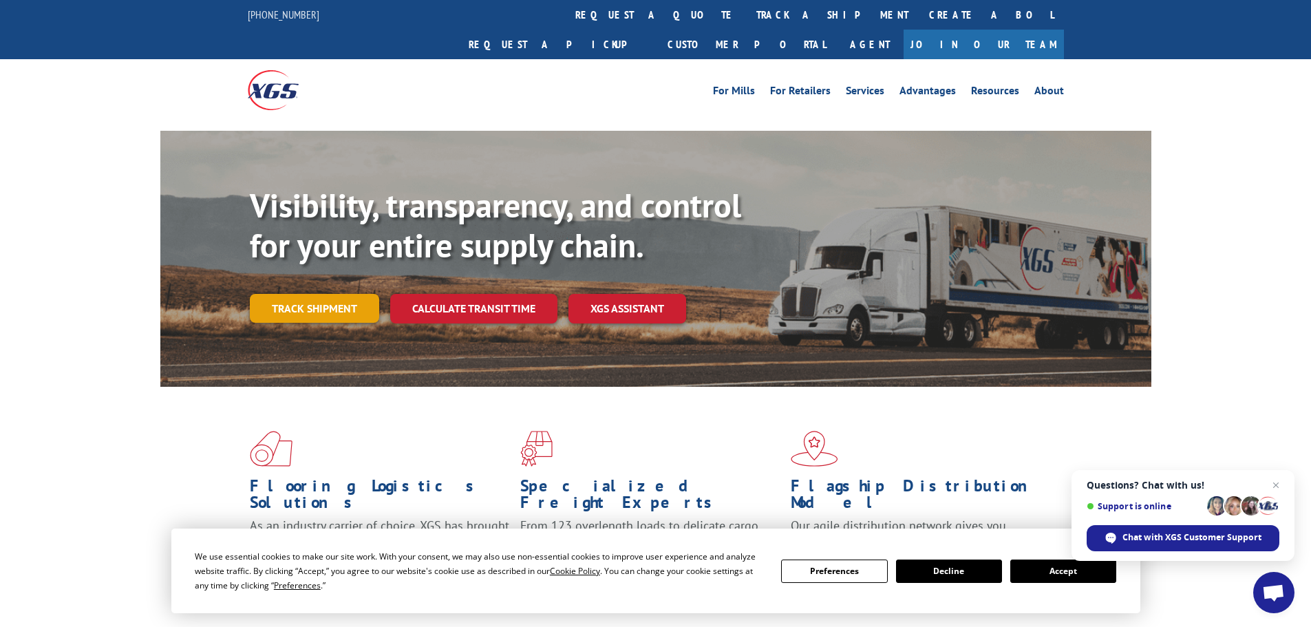
click at [297, 294] on link "Track shipment" at bounding box center [314, 308] width 129 height 29
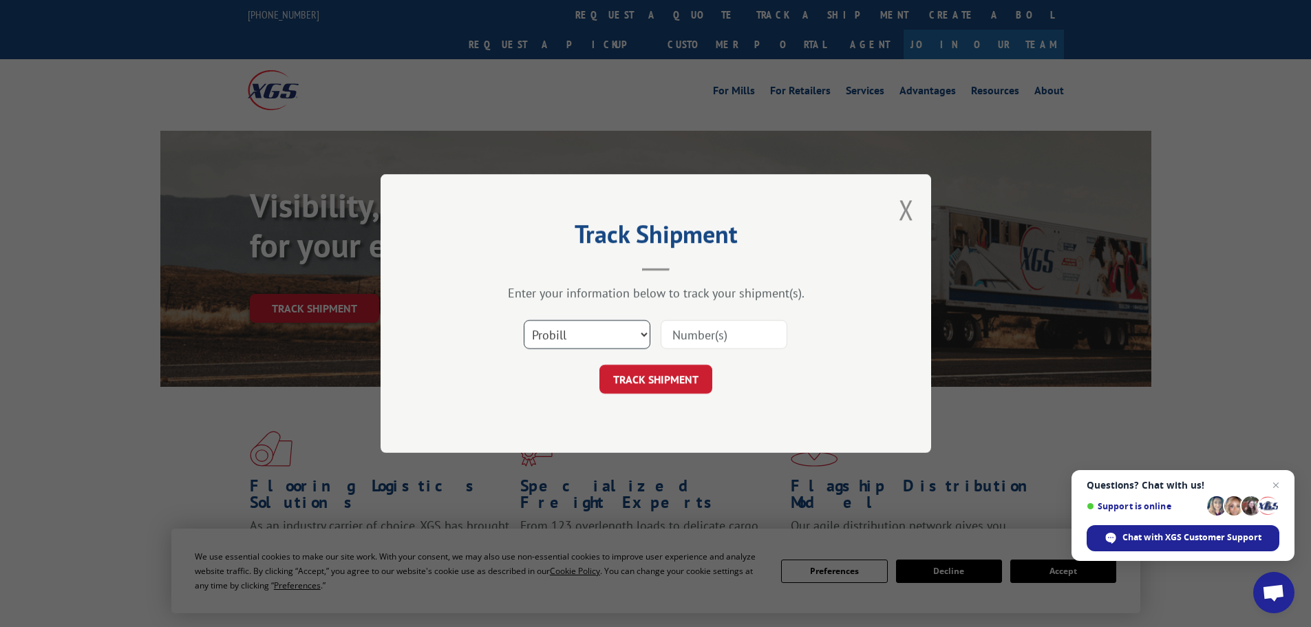
click at [583, 333] on select "Select category... Probill BOL PO" at bounding box center [587, 334] width 127 height 29
select select "bol"
click at [524, 320] on select "Select category... Probill BOL PO" at bounding box center [587, 334] width 127 height 29
click at [702, 334] on input at bounding box center [724, 334] width 127 height 29
paste input "5211796"
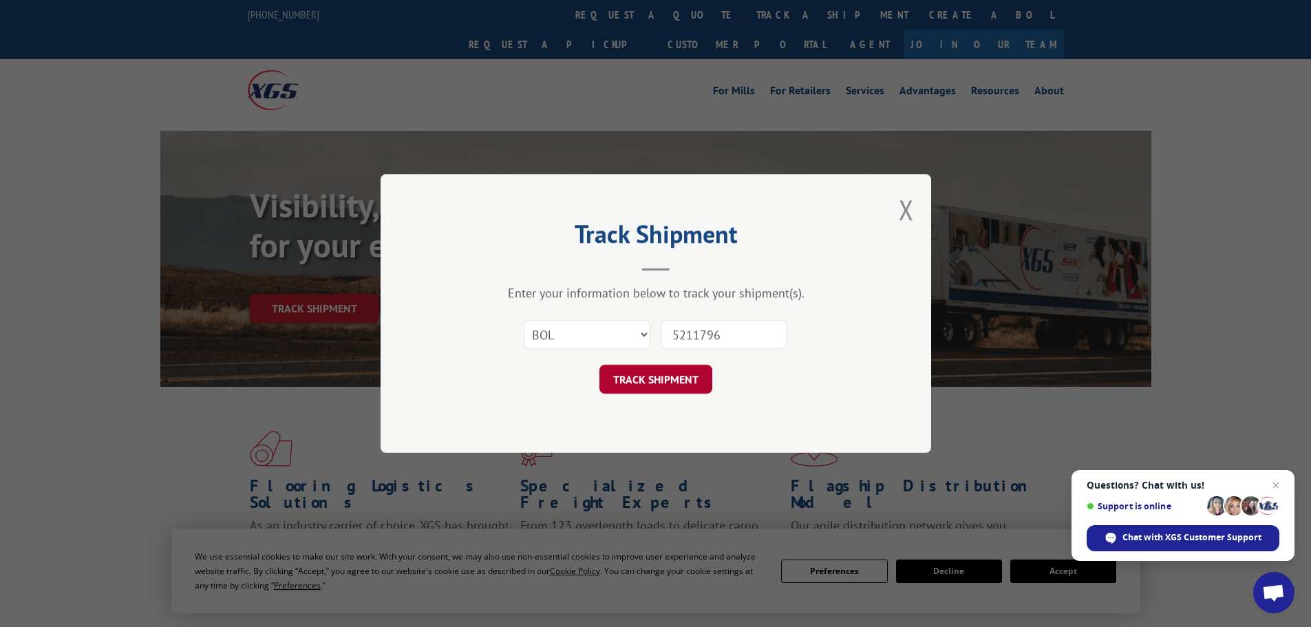
type input "5211796"
click at [680, 379] on button "TRACK SHIPMENT" at bounding box center [655, 379] width 113 height 29
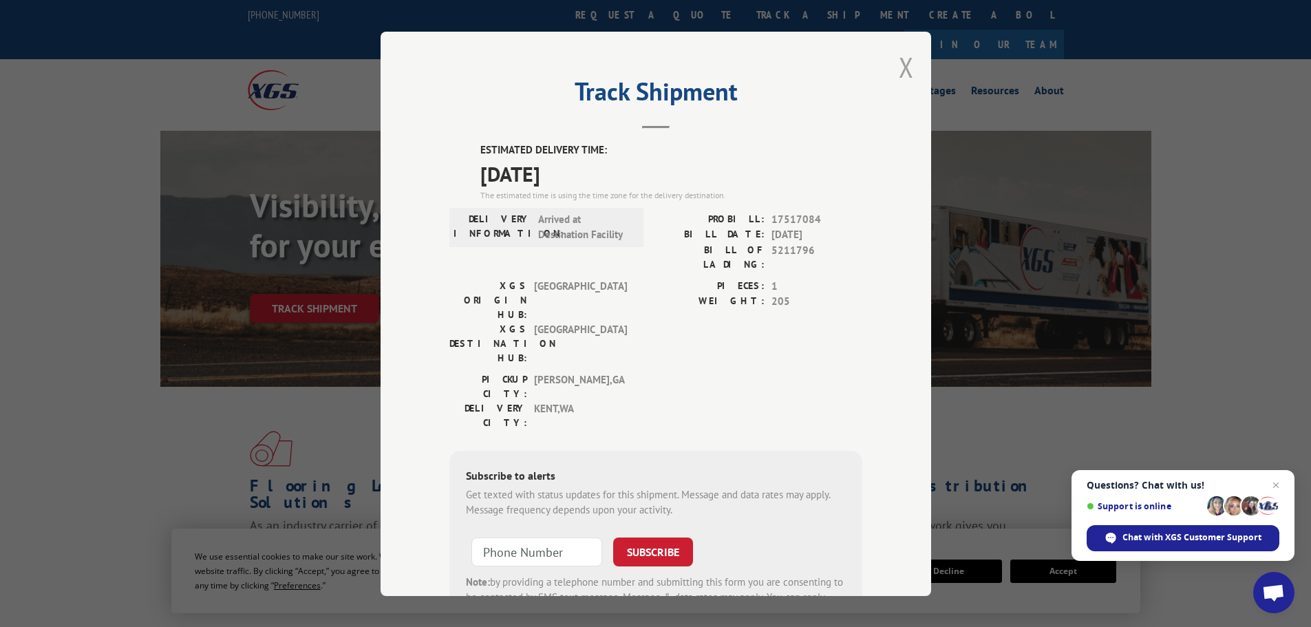
drag, startPoint x: 892, startPoint y: 74, endPoint x: 896, endPoint y: 61, distance: 12.9
click at [893, 68] on div "Track Shipment ESTIMATED DELIVERY TIME: [DATE] The estimated time is using the …" at bounding box center [655, 314] width 550 height 564
click at [899, 61] on button "Close modal" at bounding box center [906, 67] width 15 height 36
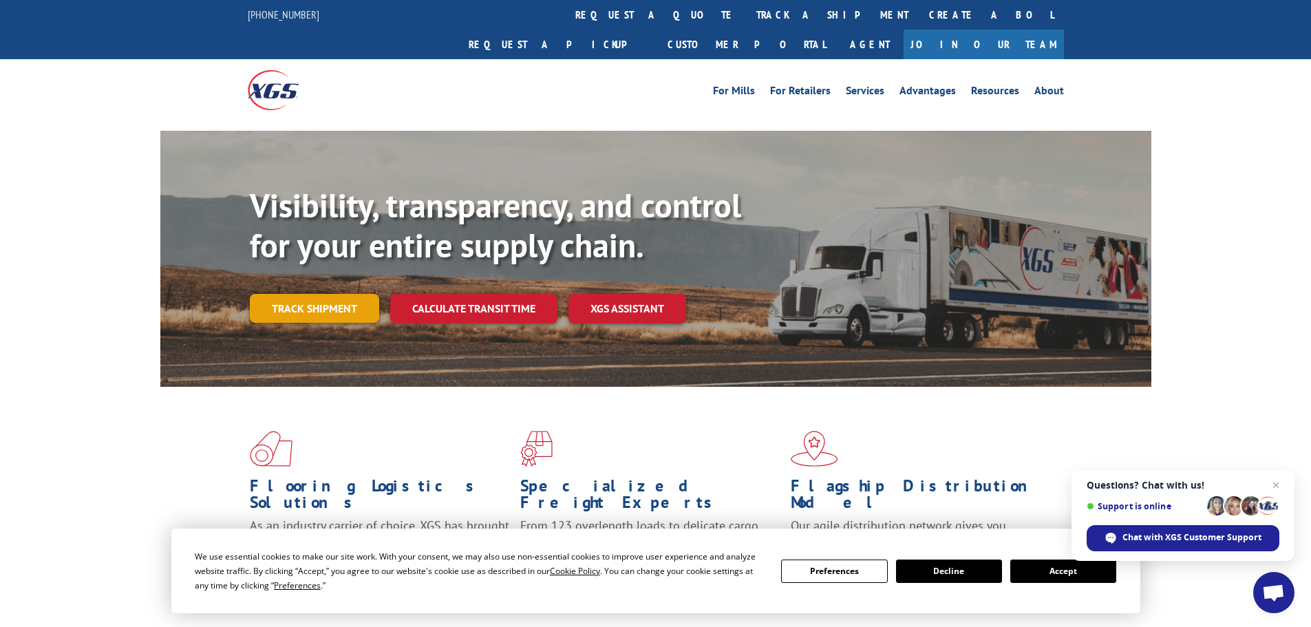
click at [312, 294] on link "Track shipment" at bounding box center [314, 308] width 129 height 29
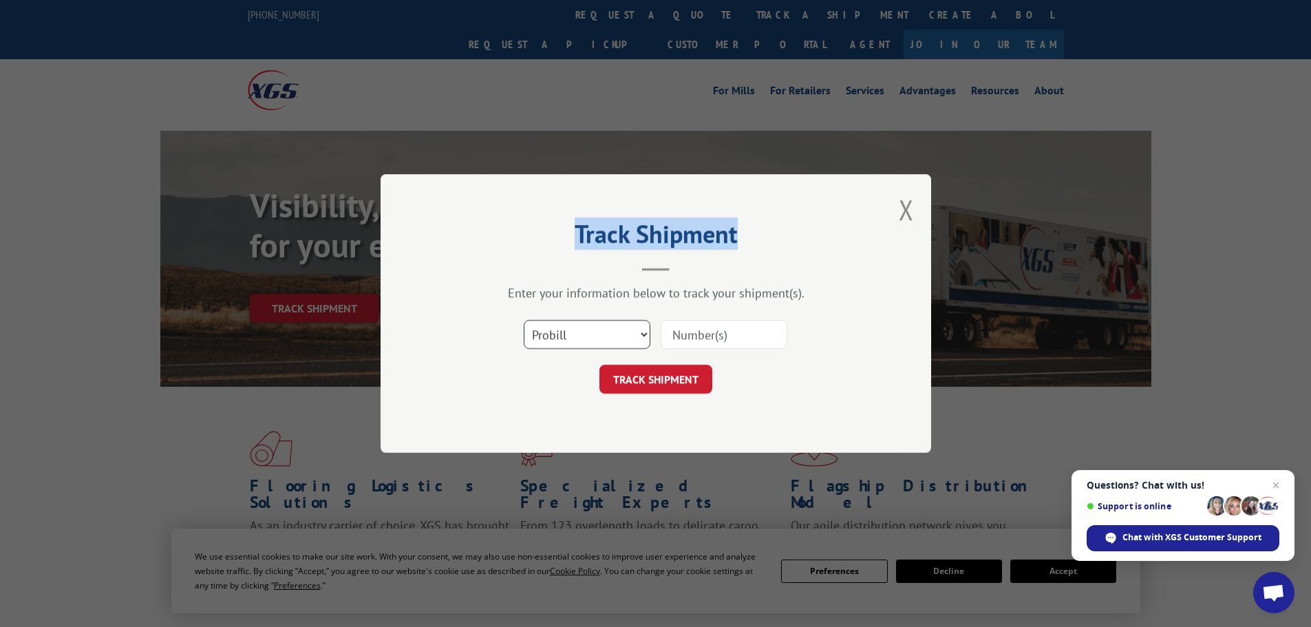
drag, startPoint x: 541, startPoint y: 326, endPoint x: 546, endPoint y: 336, distance: 10.8
click at [541, 327] on select "Select category... Probill BOL PO" at bounding box center [587, 334] width 127 height 29
select select "bol"
click at [524, 320] on select "Select category... Probill BOL PO" at bounding box center [587, 334] width 127 height 29
click at [687, 344] on input at bounding box center [724, 334] width 127 height 29
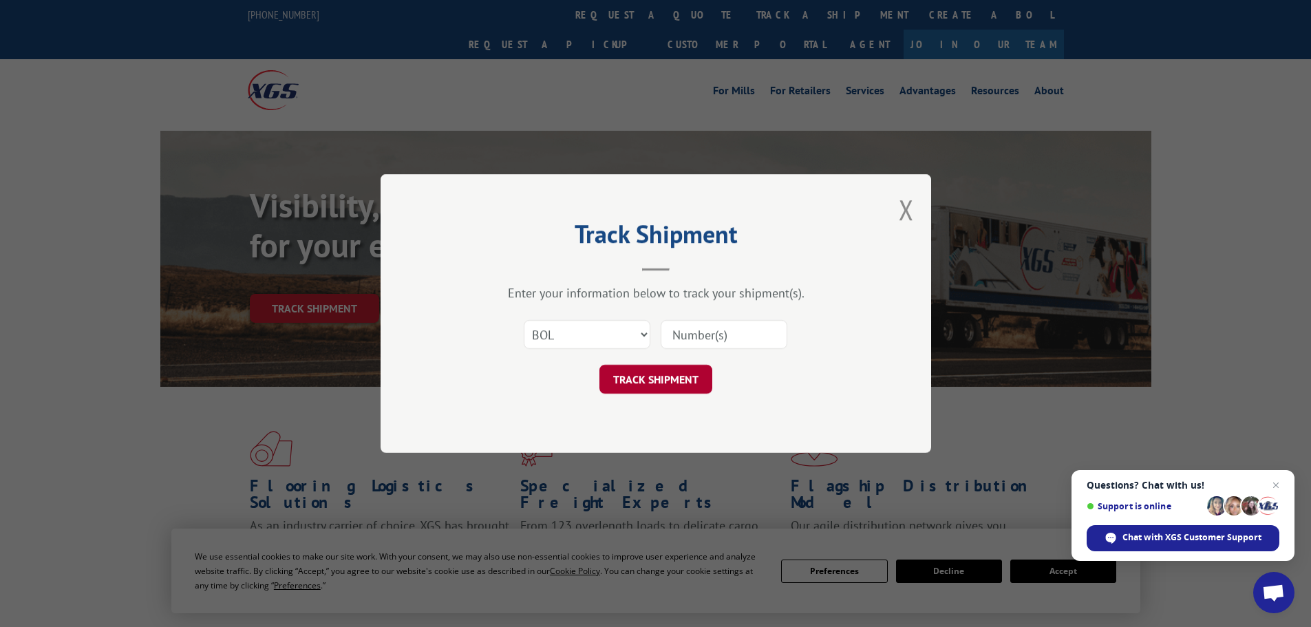
paste input "5946601"
type input "5946601"
click at [680, 372] on button "TRACK SHIPMENT" at bounding box center [655, 379] width 113 height 29
